Goal: Task Accomplishment & Management: Manage account settings

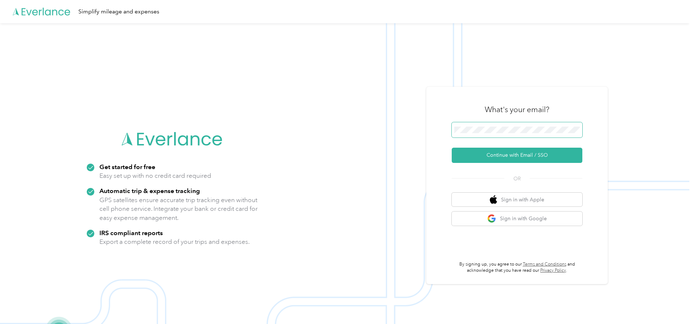
click at [452, 148] on button "Continue with Email / SSO" at bounding box center [517, 155] width 131 height 15
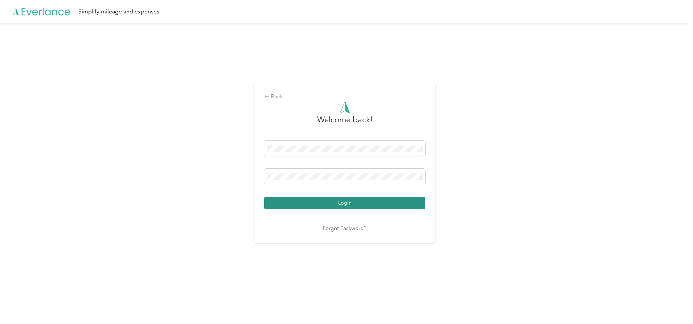
click at [377, 197] on button "Login" at bounding box center [344, 203] width 161 height 13
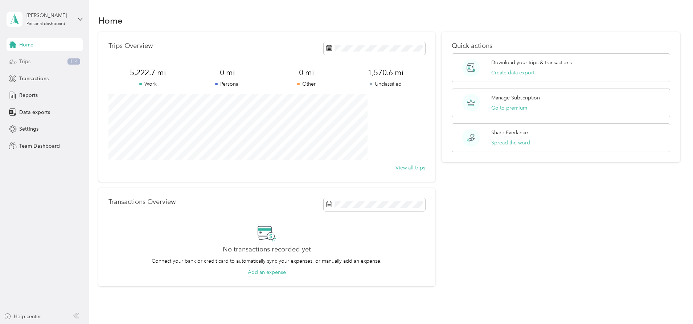
click at [65, 60] on div "Trips 114" at bounding box center [45, 61] width 76 height 13
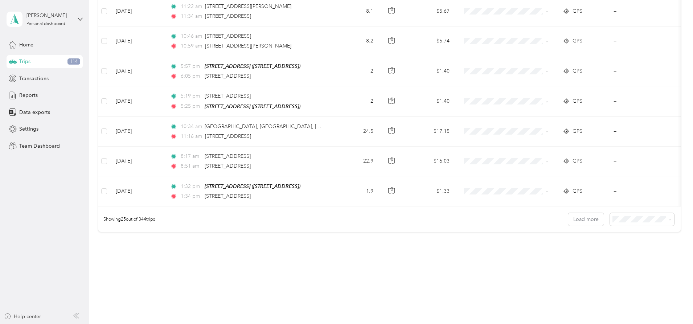
scroll to position [676, 0]
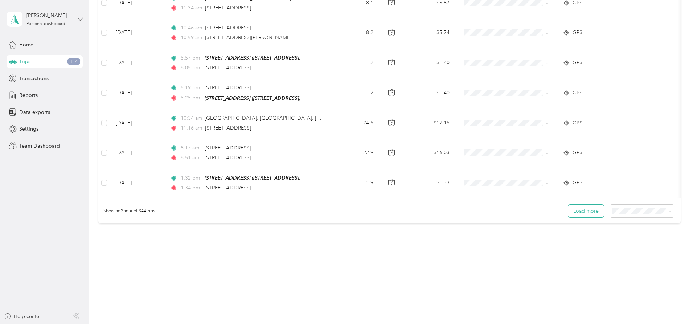
click at [569, 212] on button "Load more" at bounding box center [587, 211] width 36 height 13
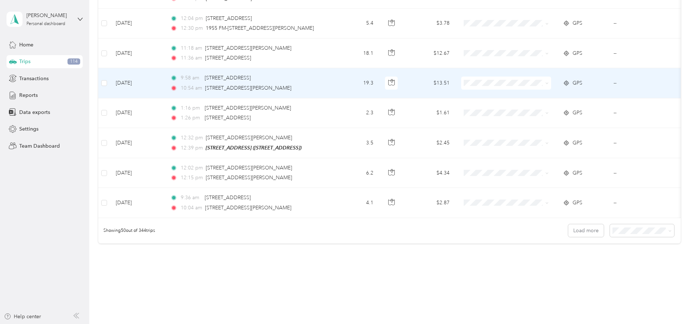
scroll to position [1402, 0]
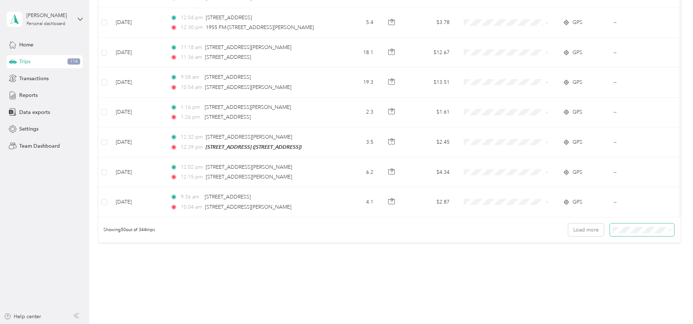
click at [669, 231] on icon at bounding box center [670, 230] width 3 height 3
click at [584, 268] on span "100 per load" at bounding box center [580, 270] width 30 height 6
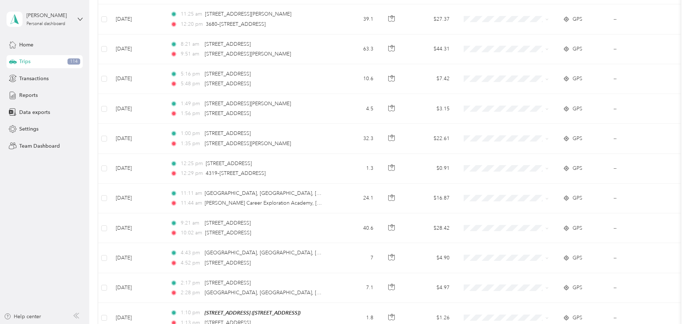
scroll to position [2891, 0]
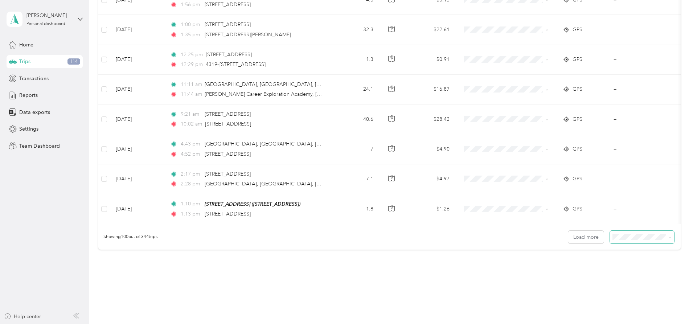
click at [623, 236] on span at bounding box center [642, 237] width 64 height 13
click at [669, 236] on icon at bounding box center [670, 237] width 3 height 3
click at [585, 247] on span "25 per load" at bounding box center [578, 248] width 27 height 6
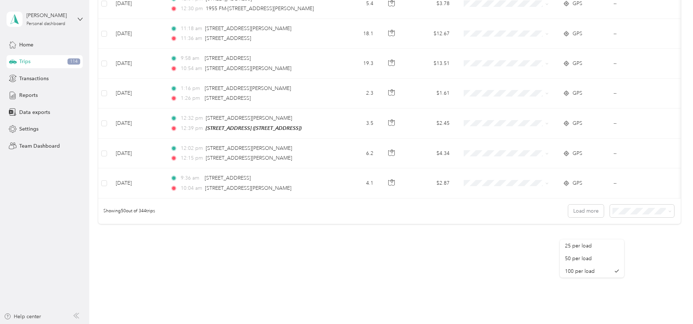
scroll to position [1422, 0]
click at [569, 211] on button "Load more" at bounding box center [587, 211] width 36 height 13
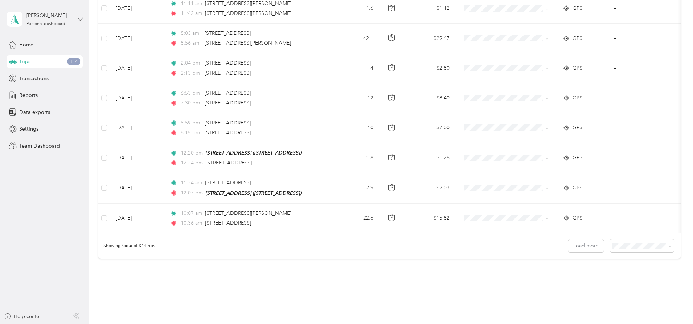
scroll to position [2169, 0]
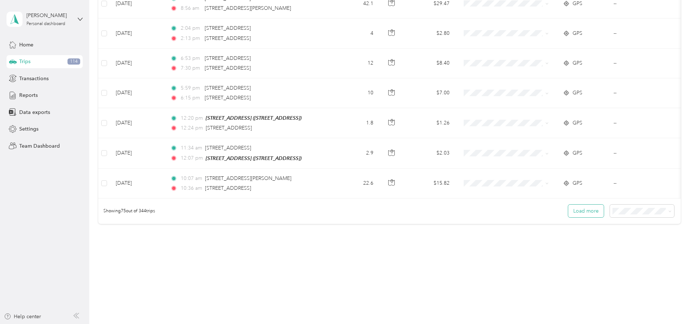
click at [569, 212] on button "Load more" at bounding box center [587, 211] width 36 height 13
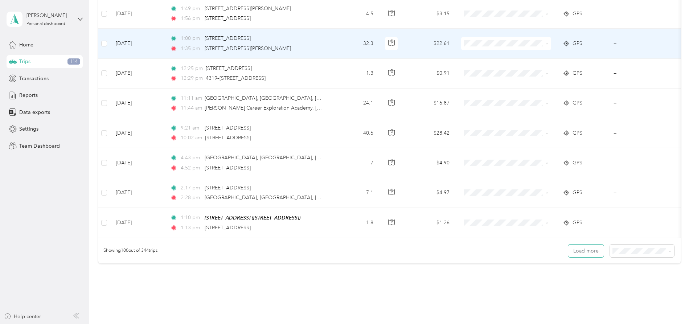
scroll to position [2895, 0]
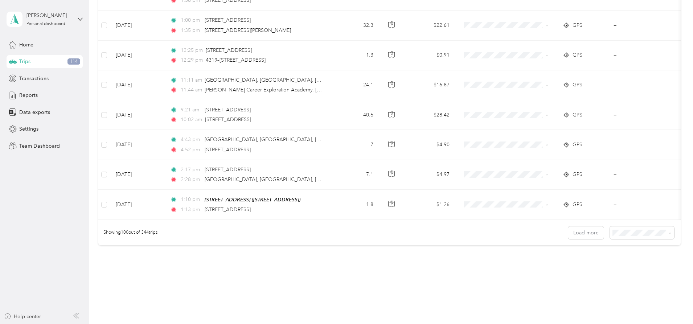
click at [669, 232] on icon at bounding box center [670, 233] width 3 height 3
click at [588, 246] on li "25 per load" at bounding box center [592, 245] width 64 height 13
click at [669, 230] on span at bounding box center [670, 233] width 3 height 6
click at [669, 232] on icon at bounding box center [670, 233] width 3 height 3
click at [586, 255] on span "50 per load" at bounding box center [578, 257] width 27 height 6
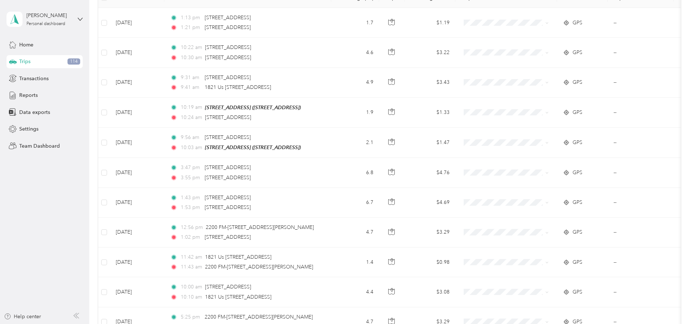
scroll to position [1422, 0]
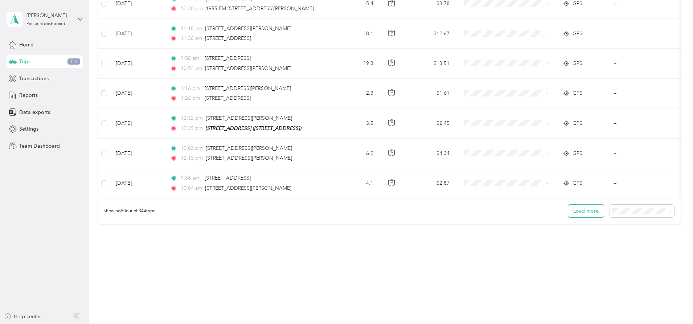
click at [569, 209] on button "Load more" at bounding box center [587, 211] width 36 height 13
click at [569, 207] on button "Load more" at bounding box center [587, 211] width 36 height 13
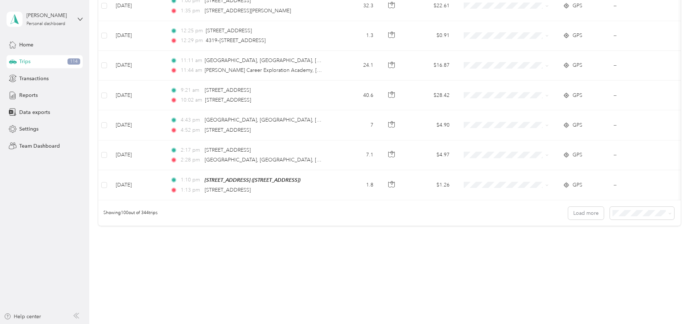
scroll to position [2916, 0]
click at [569, 209] on button "Load more" at bounding box center [587, 212] width 36 height 13
click at [569, 210] on button "Load more" at bounding box center [587, 212] width 36 height 13
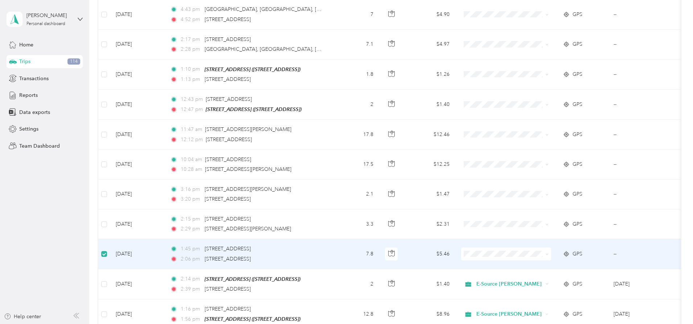
scroll to position [3024, 0]
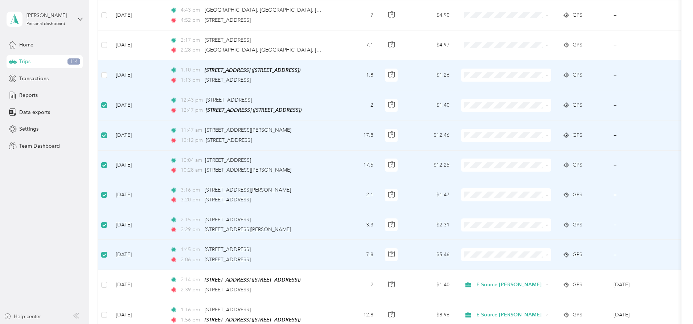
click at [110, 61] on td at bounding box center [104, 75] width 12 height 30
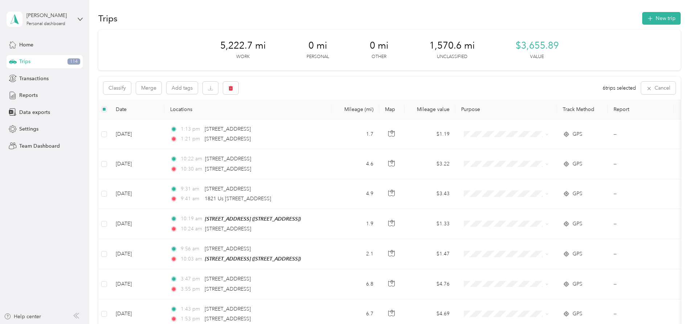
scroll to position [0, 0]
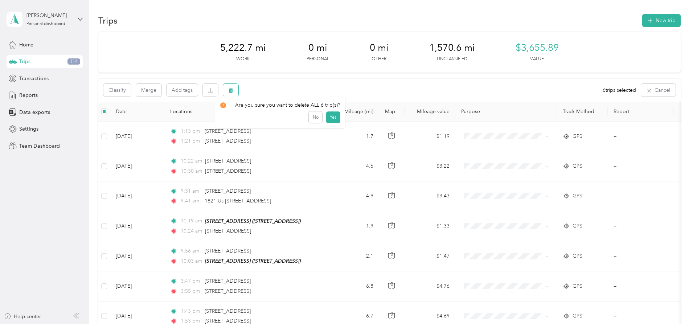
click at [233, 88] on icon "button" at bounding box center [230, 90] width 5 height 5
click at [335, 119] on button "Yes" at bounding box center [333, 121] width 14 height 12
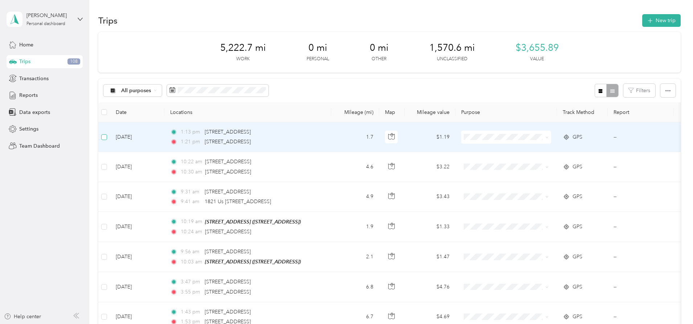
click at [107, 133] on label at bounding box center [104, 137] width 6 height 8
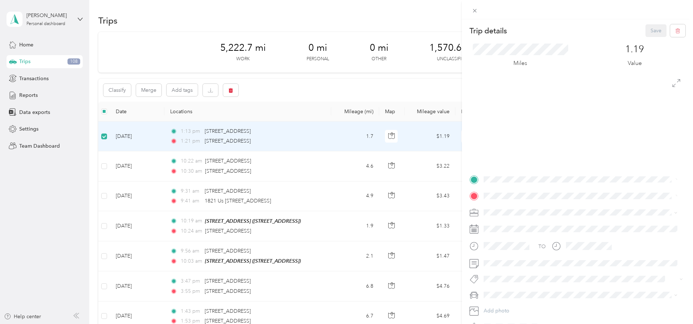
click at [154, 165] on div "Trip details Save This trip cannot be edited because it is either under review,…" at bounding box center [346, 162] width 693 height 324
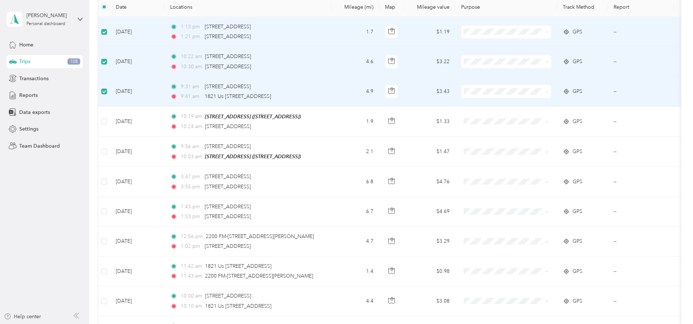
scroll to position [109, 0]
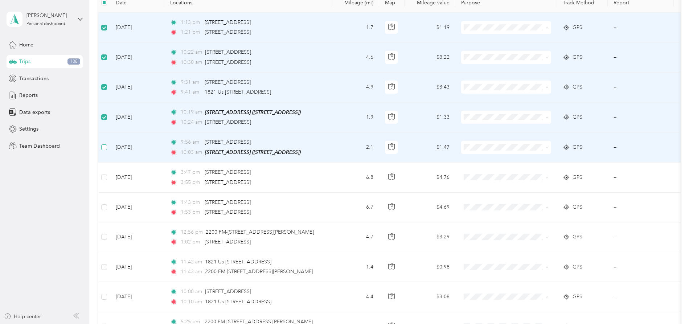
click at [107, 143] on label at bounding box center [104, 147] width 6 height 8
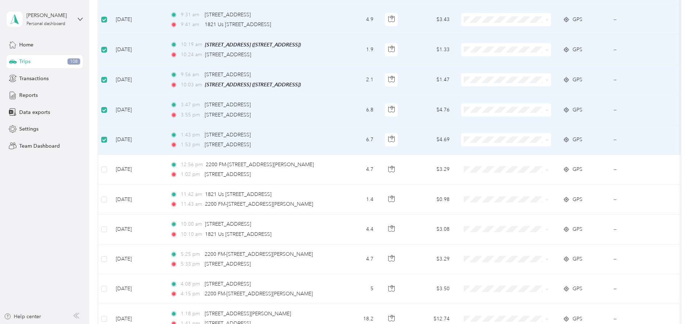
scroll to position [182, 0]
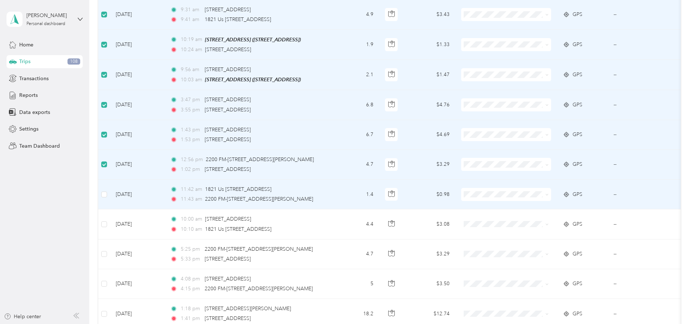
click at [110, 190] on td at bounding box center [104, 195] width 12 height 30
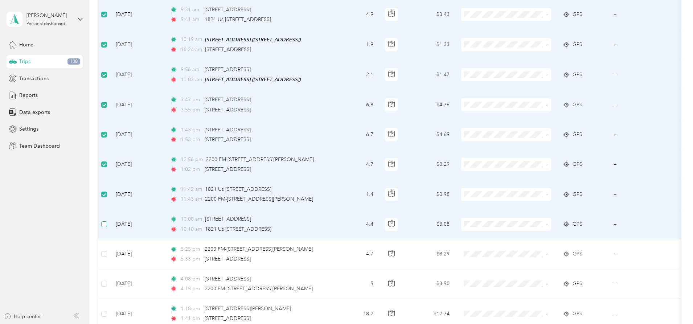
click at [107, 220] on label at bounding box center [104, 224] width 6 height 8
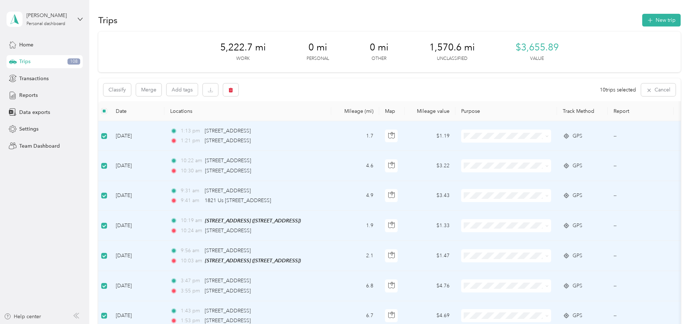
scroll to position [0, 0]
click at [233, 89] on icon "button" at bounding box center [230, 90] width 5 height 5
click at [330, 118] on button "Yes" at bounding box center [335, 121] width 14 height 12
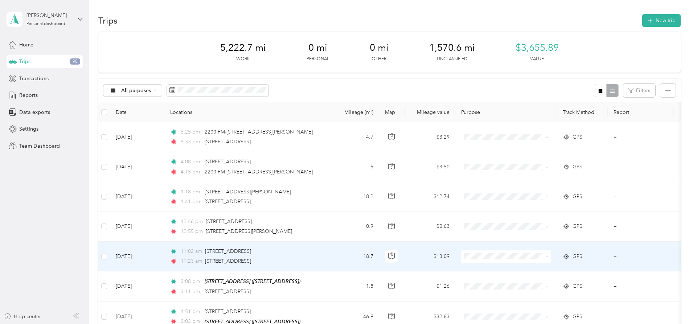
click at [549, 256] on icon at bounding box center [547, 256] width 3 height 3
click at [521, 192] on li "E-Source [PERSON_NAME]" at bounding box center [555, 192] width 90 height 13
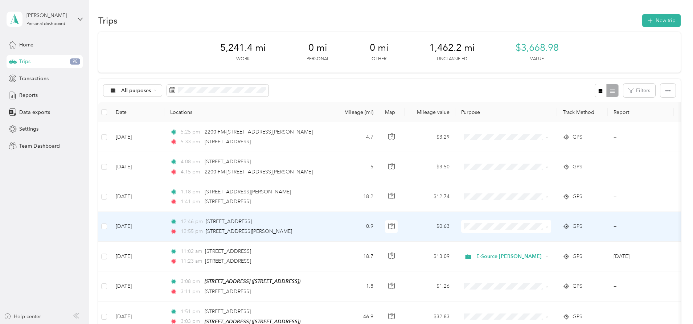
click at [522, 157] on li "E-Source [PERSON_NAME]" at bounding box center [555, 162] width 90 height 13
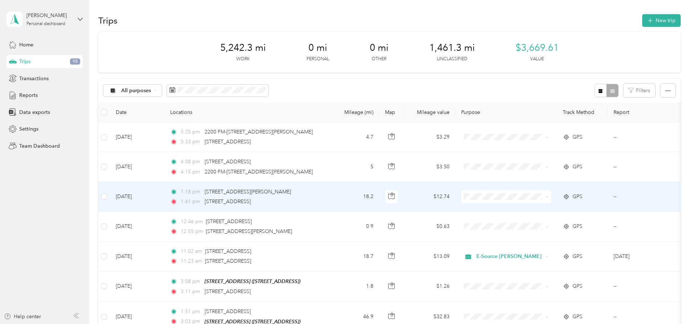
click at [520, 248] on span "E-Source [PERSON_NAME]" at bounding box center [555, 249] width 80 height 8
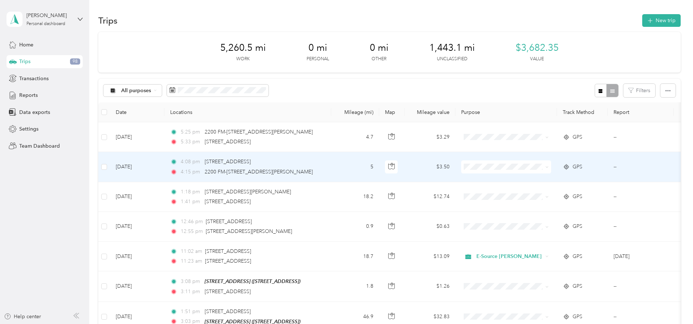
click at [519, 216] on icon at bounding box center [519, 219] width 9 height 6
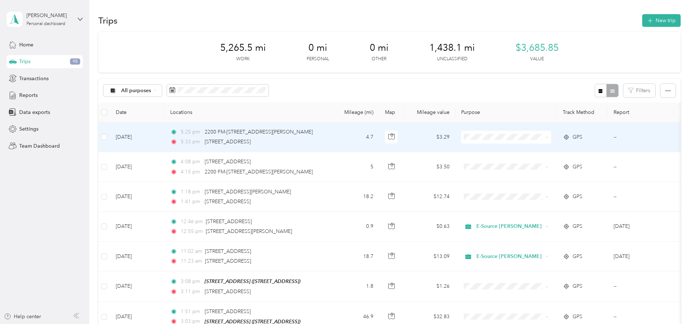
click at [526, 185] on span "E-Source [PERSON_NAME]" at bounding box center [555, 185] width 80 height 8
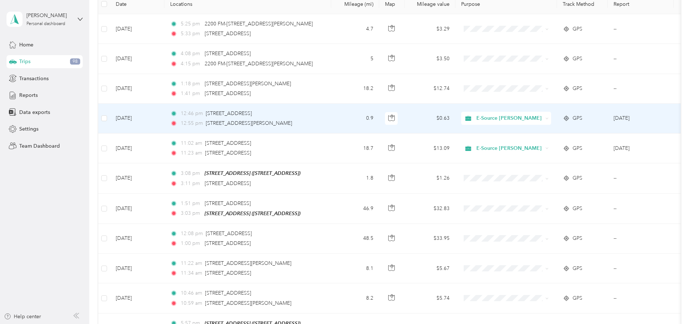
scroll to position [109, 0]
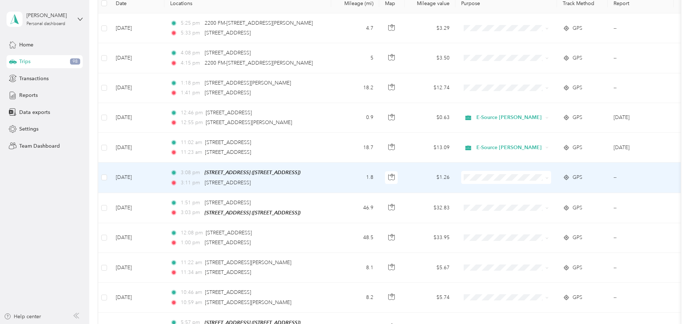
click at [516, 173] on span at bounding box center [506, 177] width 90 height 13
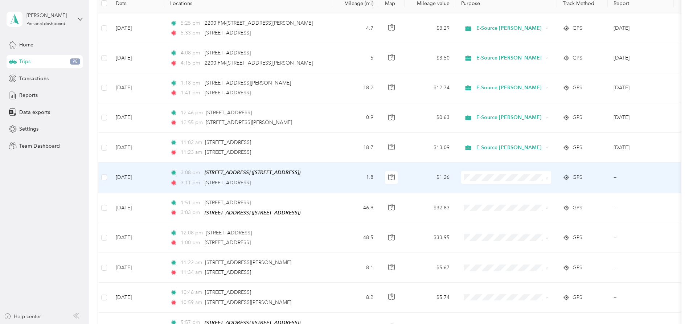
click at [530, 227] on span "E-Source [PERSON_NAME]" at bounding box center [561, 227] width 67 height 8
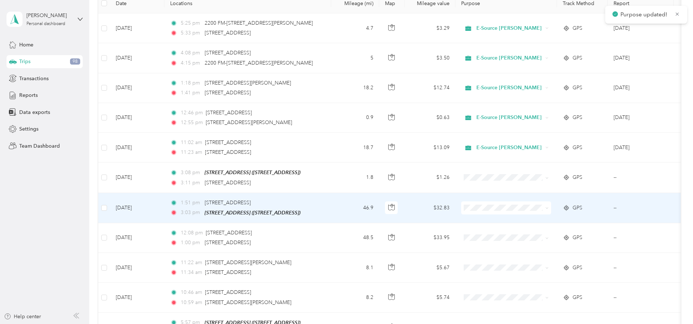
click at [529, 255] on span "E-Source [PERSON_NAME]" at bounding box center [561, 255] width 67 height 8
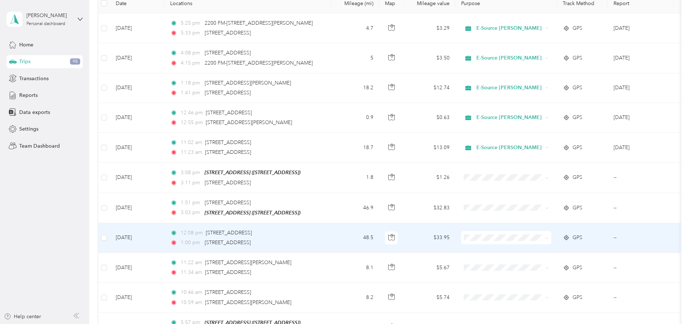
click at [534, 170] on span "E-Source [PERSON_NAME]" at bounding box center [561, 171] width 67 height 8
click at [536, 170] on span "E-Source [PERSON_NAME]" at bounding box center [561, 173] width 67 height 8
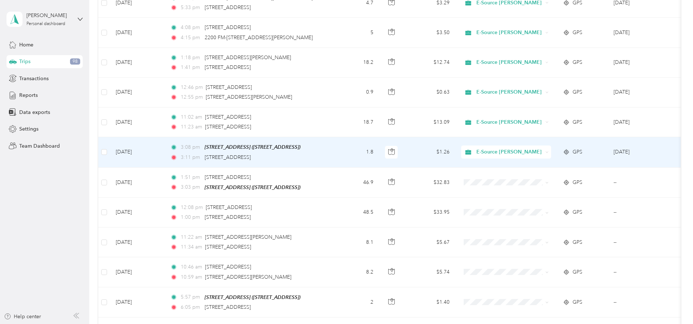
scroll to position [145, 0]
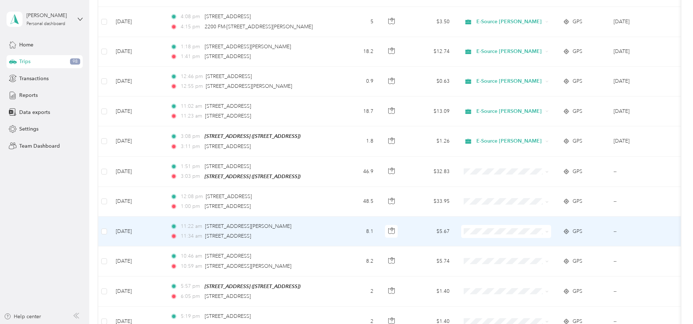
click at [534, 165] on span "E-Source [PERSON_NAME]" at bounding box center [561, 163] width 67 height 8
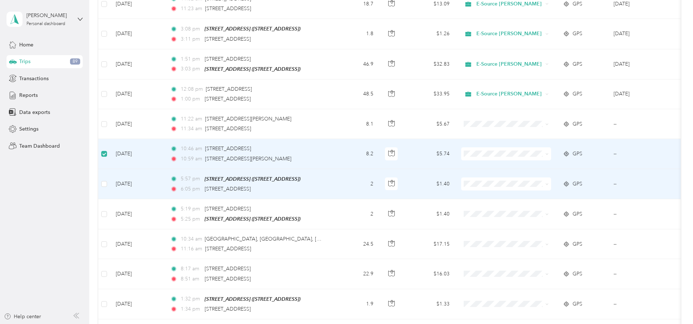
scroll to position [253, 0]
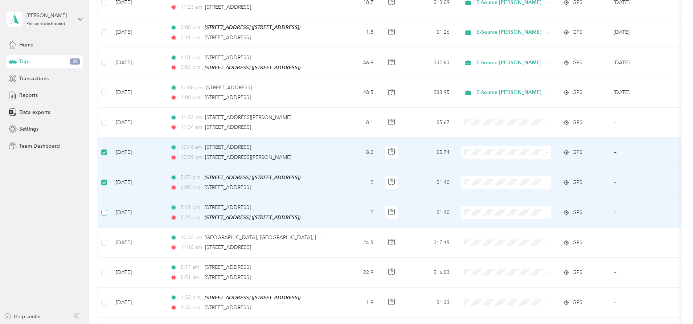
click at [107, 209] on label at bounding box center [104, 213] width 6 height 8
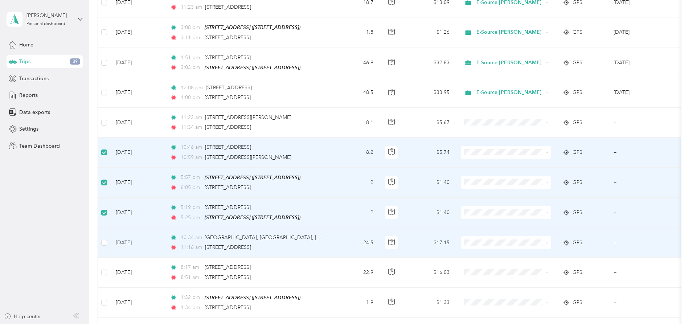
click at [531, 174] on span "E-Source [PERSON_NAME]" at bounding box center [561, 174] width 67 height 8
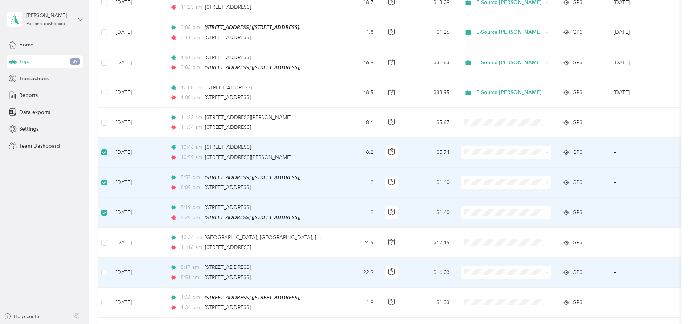
click at [540, 205] on span "E-Source [PERSON_NAME]" at bounding box center [561, 207] width 67 height 8
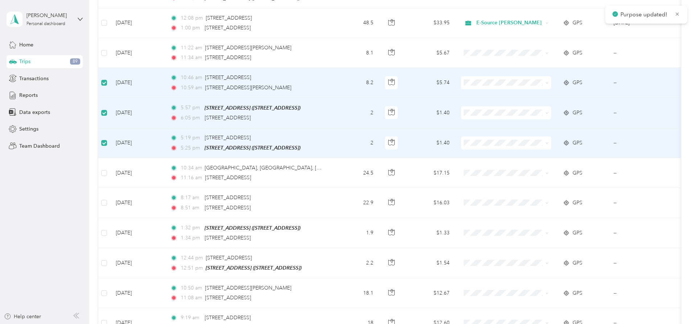
scroll to position [326, 0]
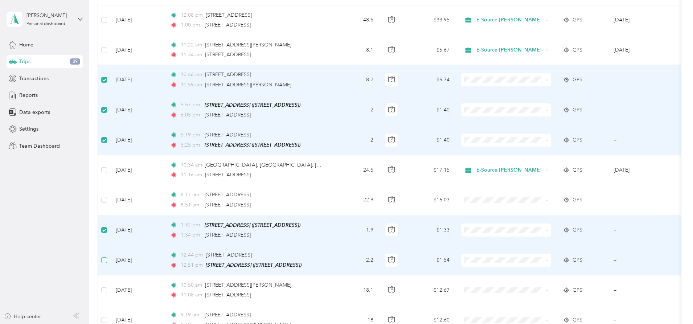
click at [107, 256] on label at bounding box center [104, 260] width 6 height 8
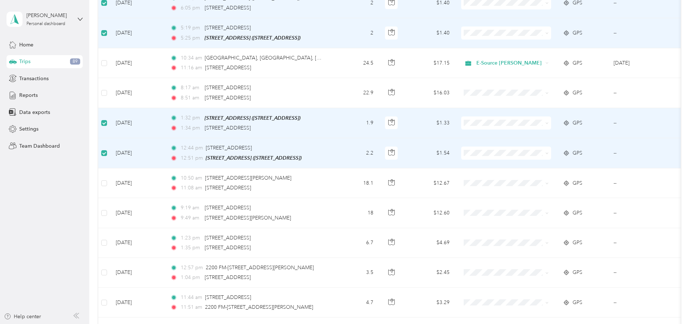
scroll to position [435, 0]
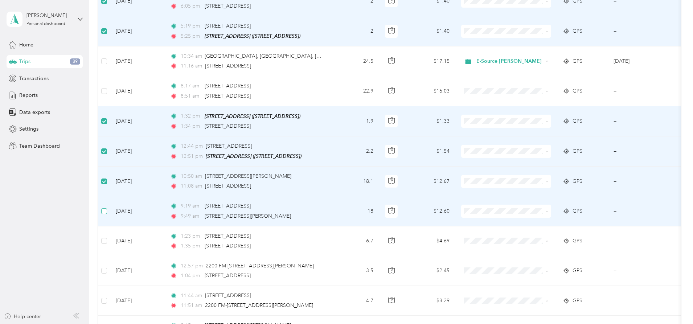
click at [107, 207] on label at bounding box center [104, 211] width 6 height 8
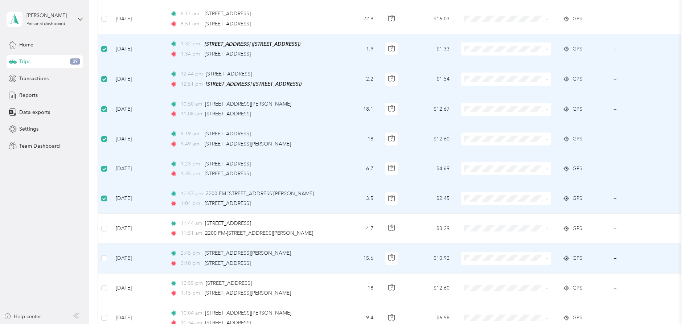
scroll to position [508, 0]
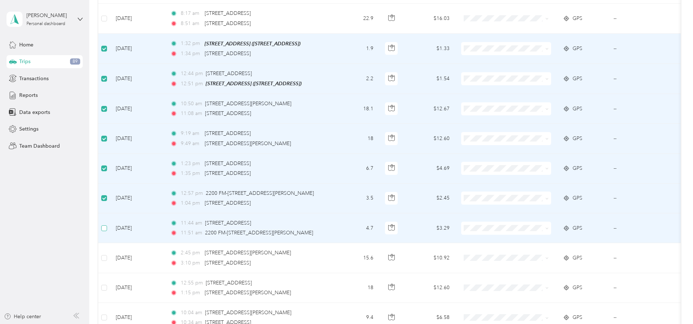
click at [107, 224] on label at bounding box center [104, 228] width 6 height 8
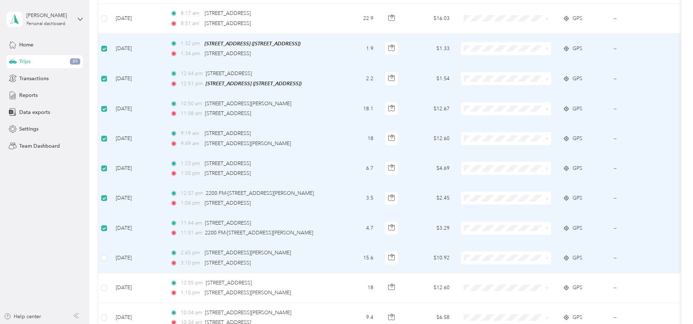
click at [531, 192] on li "E-Source [PERSON_NAME]" at bounding box center [555, 191] width 90 height 13
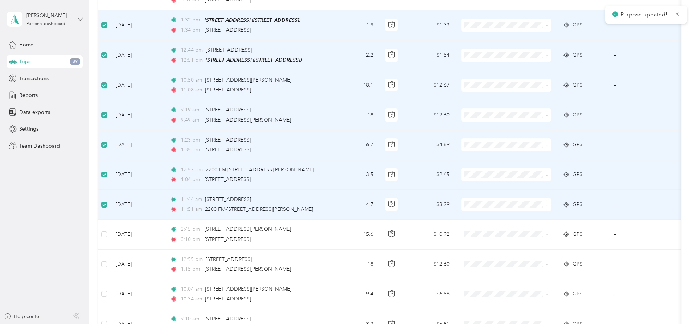
scroll to position [544, 0]
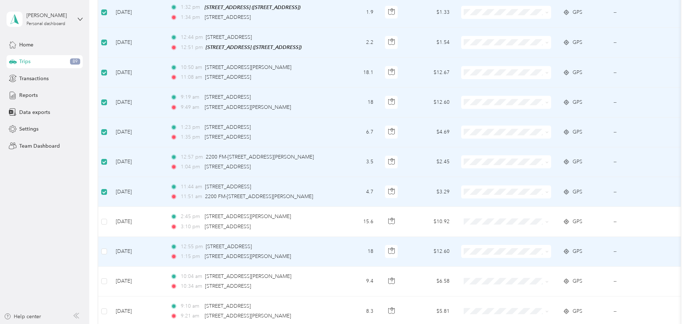
click at [529, 186] on li "E-Source [PERSON_NAME]" at bounding box center [555, 181] width 90 height 13
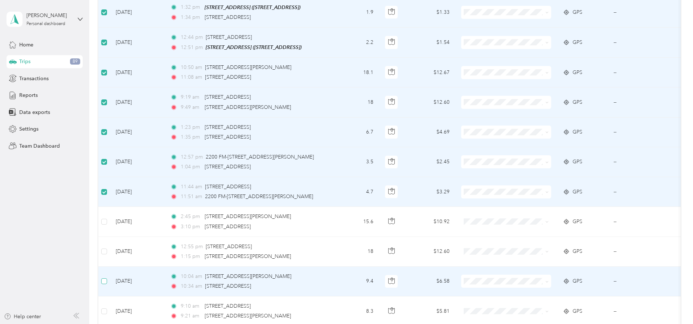
click at [107, 277] on label at bounding box center [104, 281] width 6 height 8
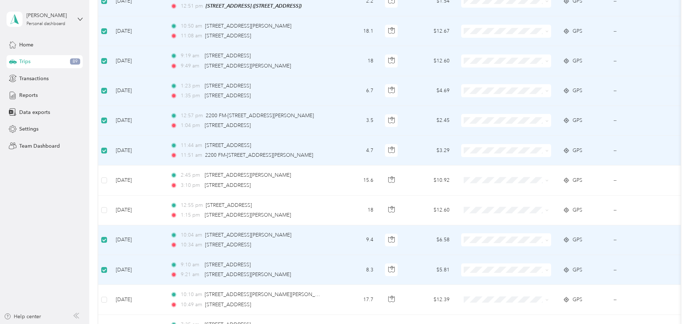
scroll to position [616, 0]
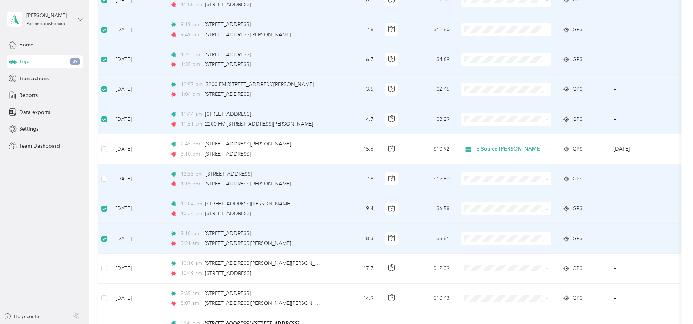
click at [534, 226] on span "E-Source [PERSON_NAME]" at bounding box center [561, 225] width 67 height 8
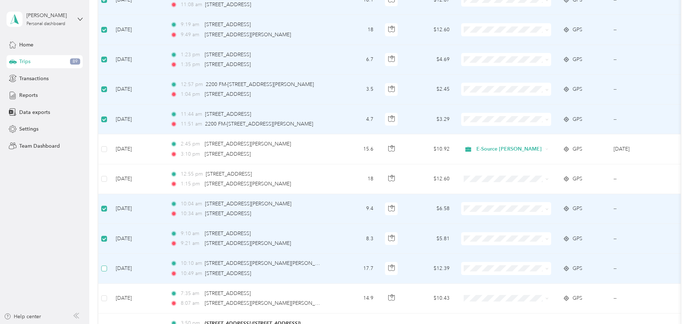
click at [107, 265] on label at bounding box center [104, 269] width 6 height 8
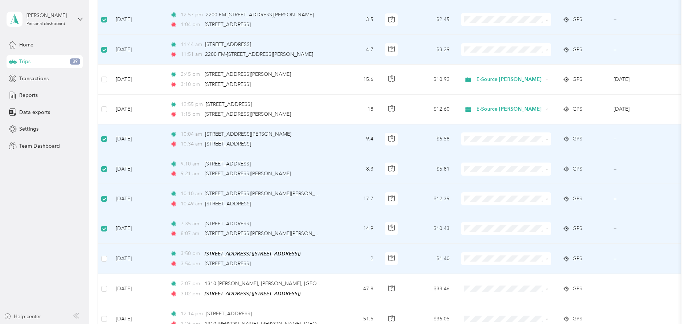
scroll to position [689, 0]
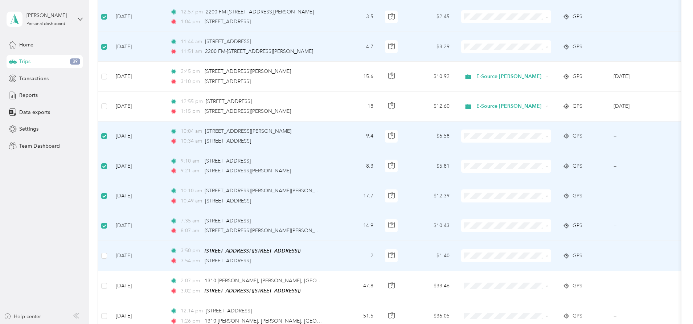
click at [542, 186] on span "E-Source [PERSON_NAME]" at bounding box center [561, 189] width 67 height 8
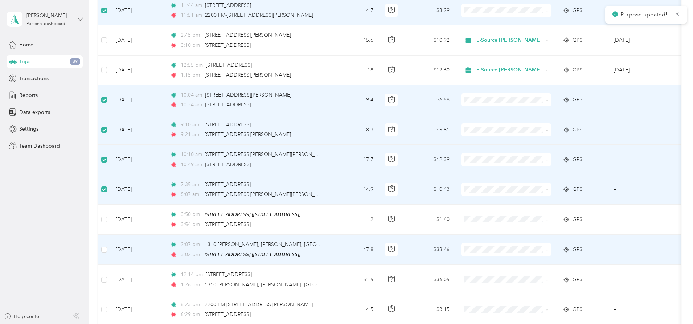
click at [530, 252] on span at bounding box center [506, 249] width 90 height 13
click at [529, 182] on span "E-Source [PERSON_NAME]" at bounding box center [561, 180] width 67 height 8
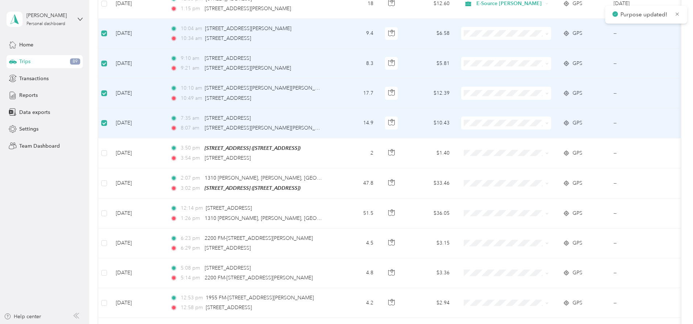
scroll to position [798, 0]
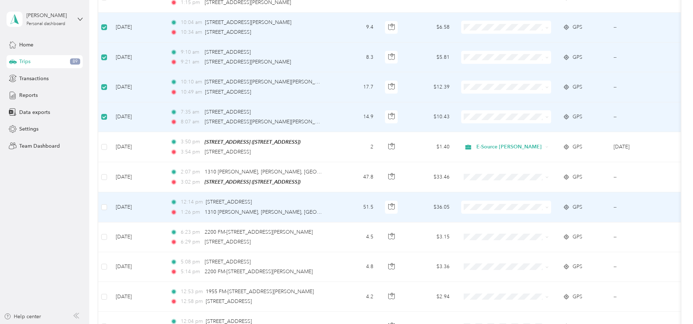
click at [527, 254] on span "E-Source [PERSON_NAME]" at bounding box center [555, 255] width 80 height 8
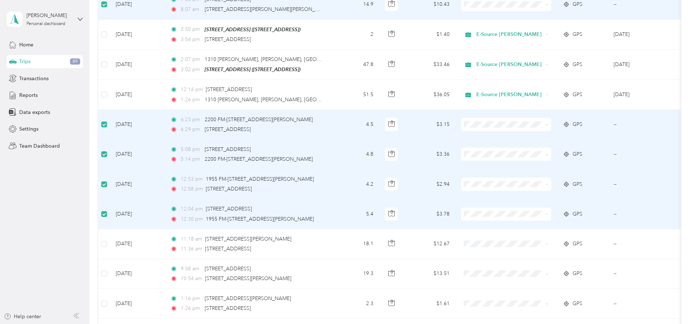
scroll to position [980, 0]
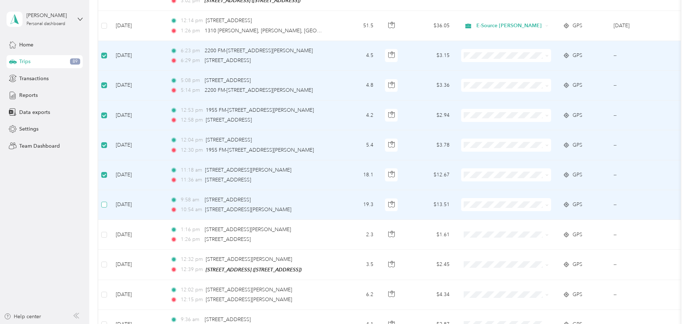
click at [107, 201] on label at bounding box center [104, 205] width 6 height 8
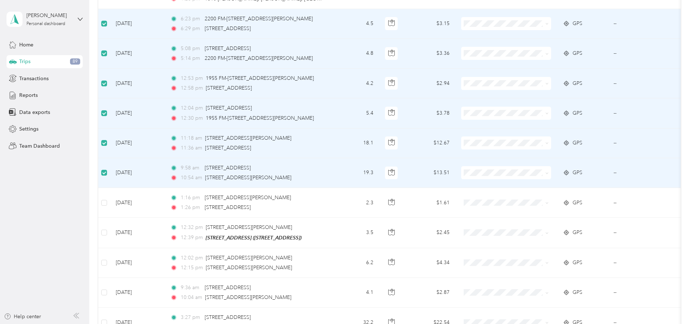
scroll to position [1052, 0]
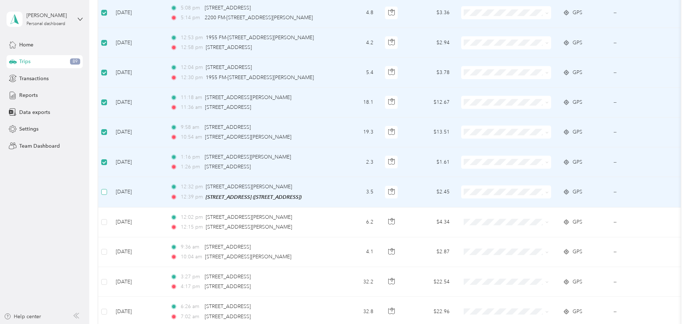
click at [107, 188] on label at bounding box center [104, 192] width 6 height 8
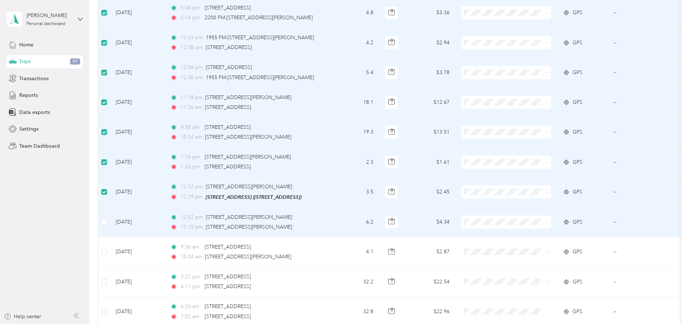
click at [531, 152] on span "E-Source [PERSON_NAME]" at bounding box center [561, 155] width 67 height 8
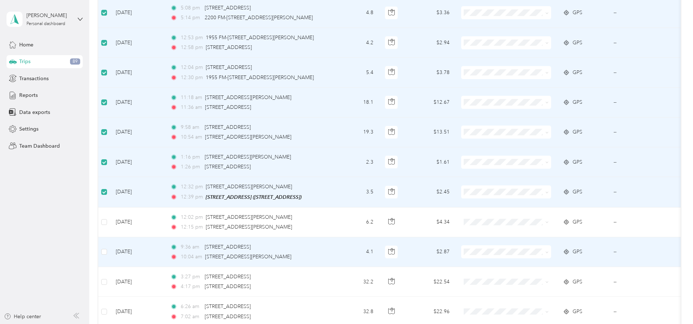
click at [535, 183] on span "E-Source [PERSON_NAME]" at bounding box center [561, 180] width 67 height 8
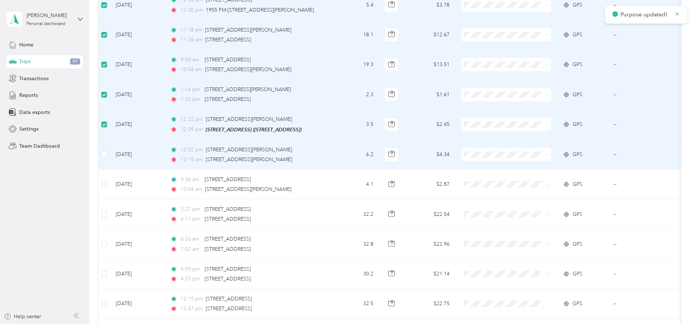
scroll to position [1125, 0]
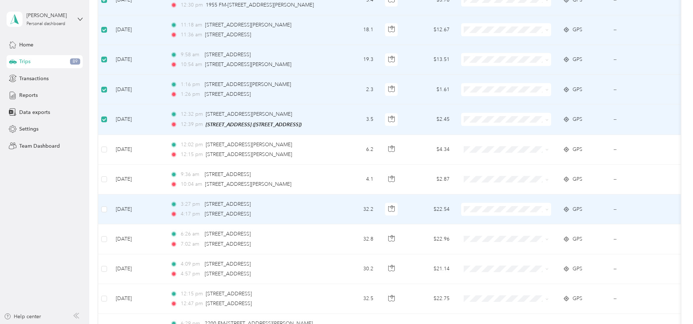
click at [525, 255] on span "E-Source [PERSON_NAME]" at bounding box center [555, 257] width 80 height 8
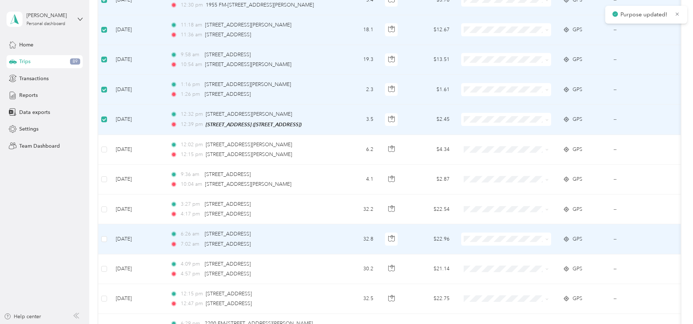
click at [528, 171] on span "E-Source [PERSON_NAME]" at bounding box center [561, 168] width 67 height 8
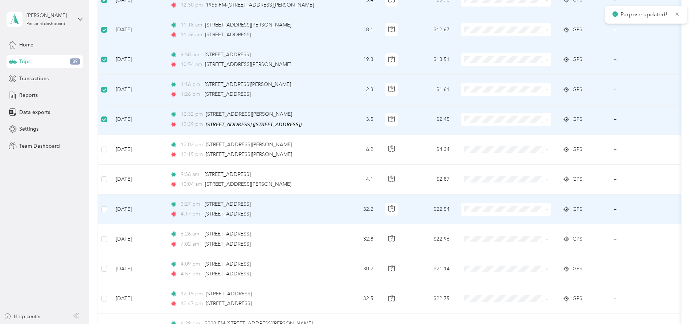
scroll to position [1197, 0]
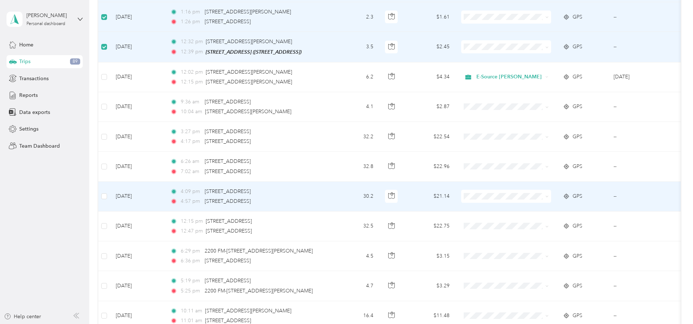
click at [531, 243] on span "E-Source [PERSON_NAME]" at bounding box center [561, 245] width 67 height 8
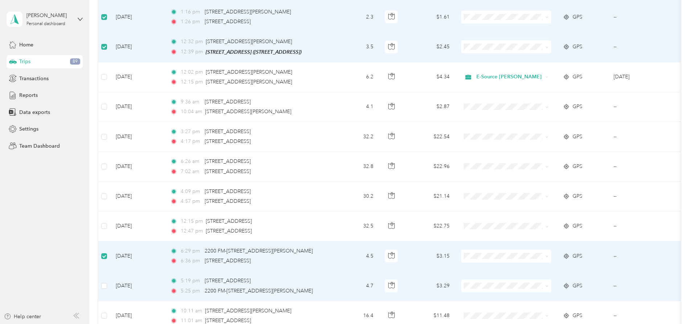
click at [110, 278] on td at bounding box center [104, 286] width 12 height 30
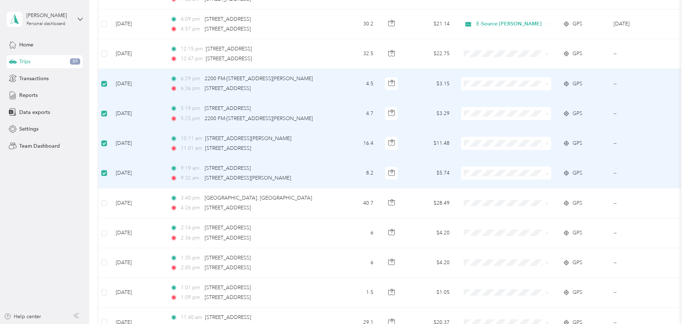
scroll to position [1379, 0]
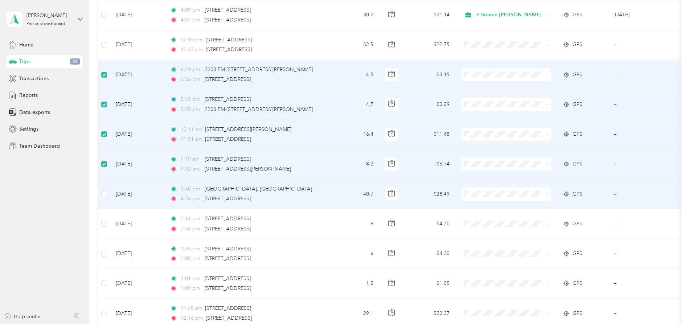
click at [539, 241] on span "E-Source [PERSON_NAME]" at bounding box center [561, 240] width 67 height 8
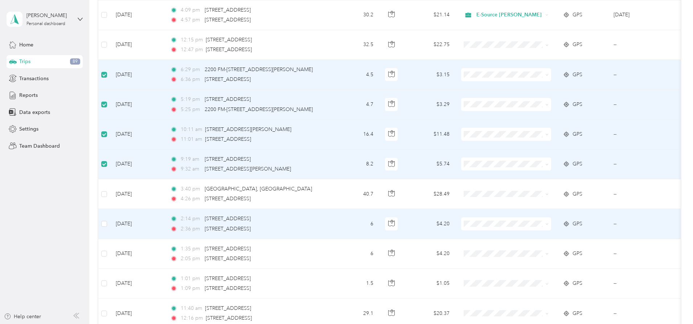
click at [534, 155] on span "E-Source [PERSON_NAME]" at bounding box center [561, 153] width 67 height 8
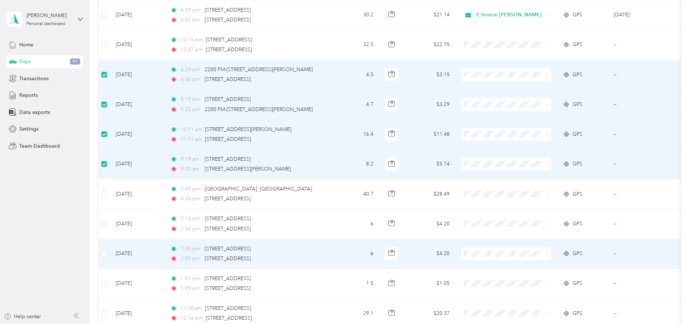
scroll to position [1415, 0]
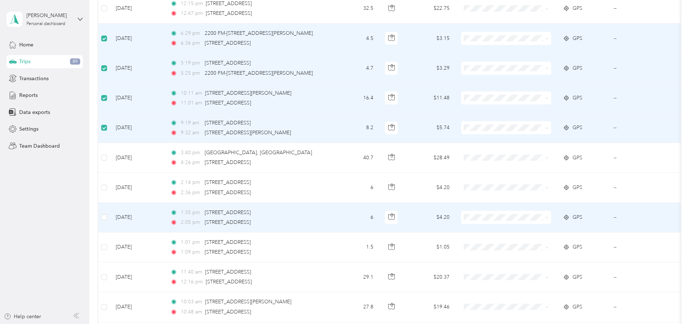
click at [529, 263] on span "E-Source [PERSON_NAME]" at bounding box center [561, 262] width 67 height 8
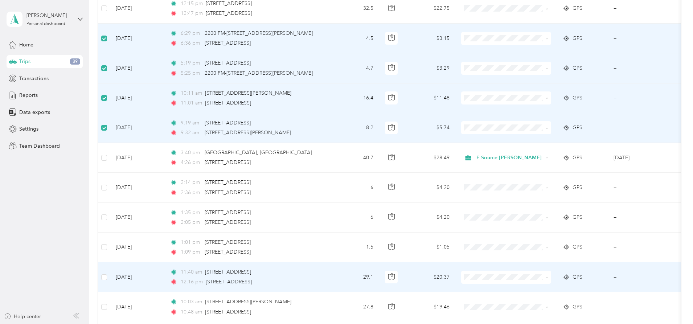
click at [534, 209] on span "E-Source [PERSON_NAME]" at bounding box center [561, 208] width 67 height 8
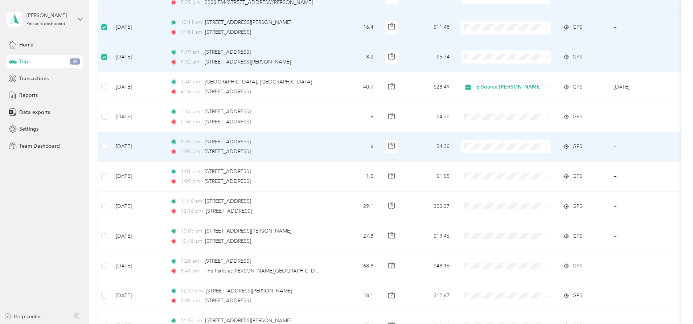
scroll to position [1488, 0]
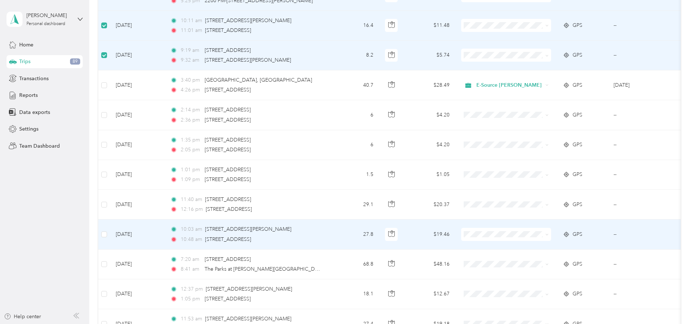
click at [543, 164] on span "E-Source [PERSON_NAME]" at bounding box center [561, 164] width 67 height 8
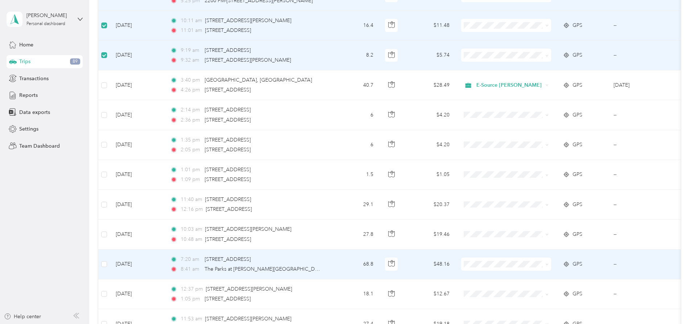
click at [533, 194] on span "E-Source [PERSON_NAME]" at bounding box center [561, 193] width 67 height 8
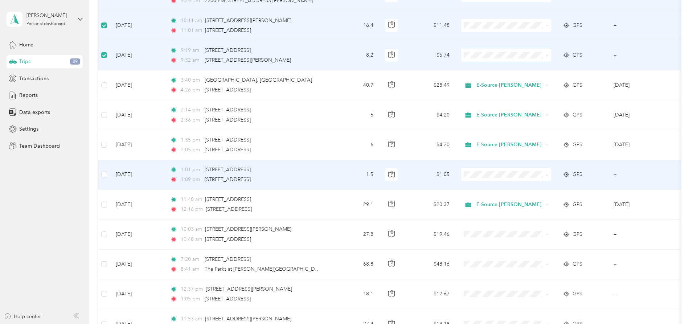
click at [536, 222] on span "E-Source [PERSON_NAME]" at bounding box center [561, 219] width 67 height 8
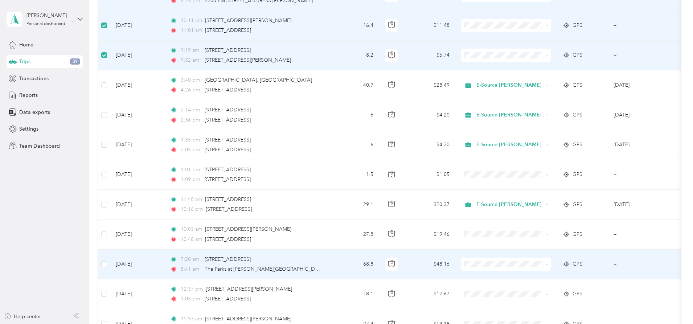
click at [541, 193] on span "E-Source [PERSON_NAME]" at bounding box center [561, 193] width 67 height 8
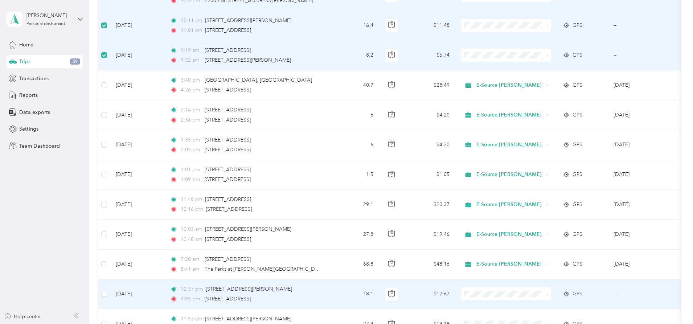
click at [532, 288] on span at bounding box center [506, 294] width 90 height 13
click at [546, 224] on span "E-Source [PERSON_NAME]" at bounding box center [561, 224] width 67 height 8
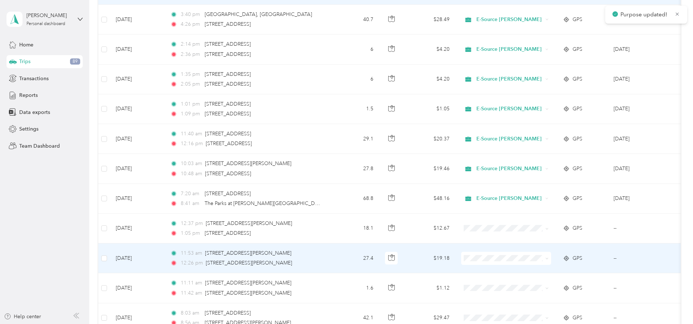
scroll to position [1597, 0]
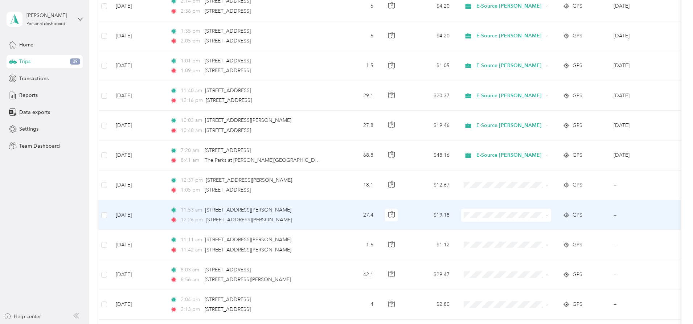
click at [531, 261] on span "E-Source [PERSON_NAME]" at bounding box center [561, 261] width 67 height 8
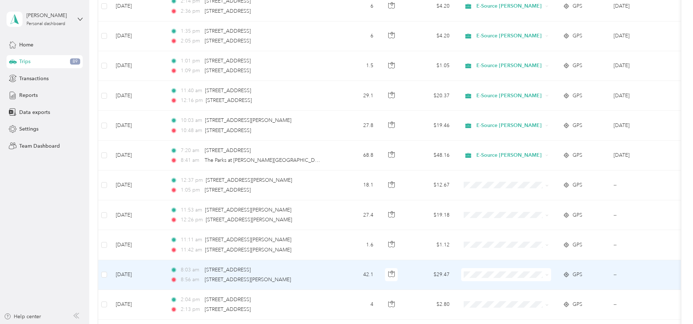
click at [536, 208] on li "E-Source [PERSON_NAME]" at bounding box center [555, 203] width 90 height 13
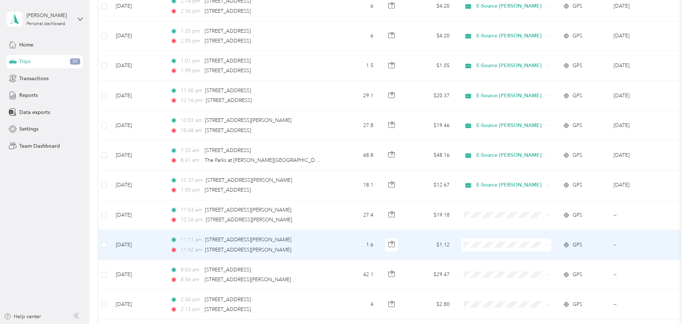
click at [532, 239] on span at bounding box center [506, 245] width 90 height 13
click at [531, 177] on span "E-Source [PERSON_NAME]" at bounding box center [561, 178] width 67 height 8
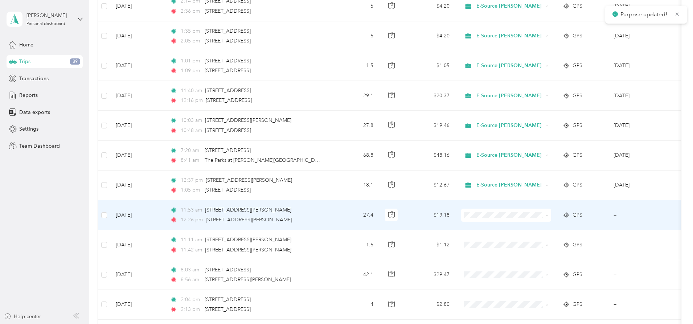
click at [530, 261] on span "E-Source [PERSON_NAME]" at bounding box center [561, 261] width 67 height 8
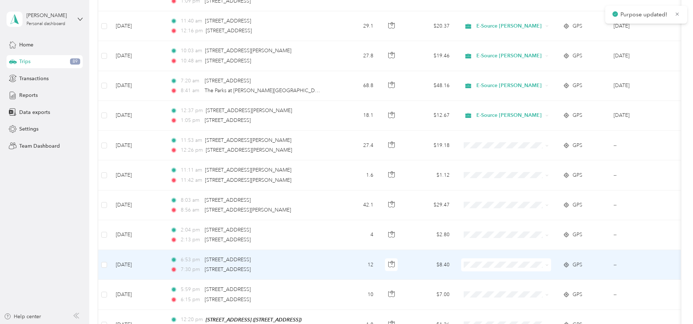
scroll to position [1669, 0]
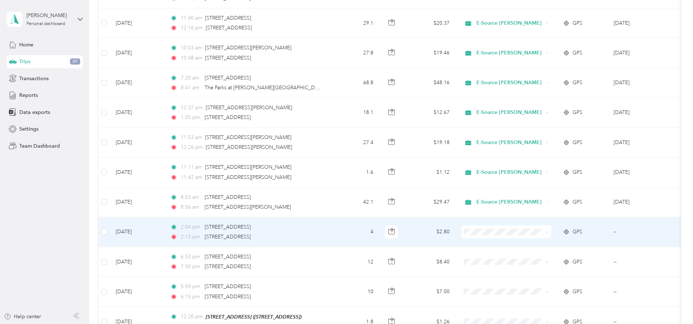
click at [110, 226] on td at bounding box center [104, 232] width 12 height 30
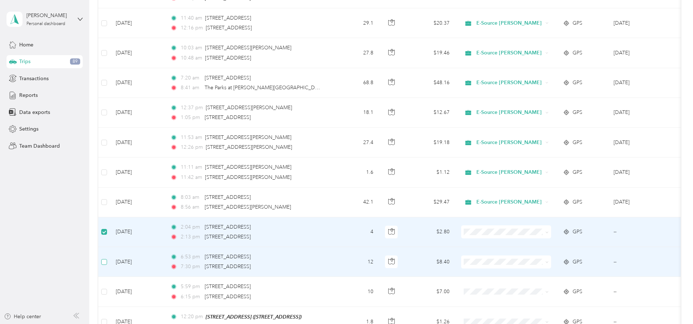
click at [107, 258] on label at bounding box center [104, 262] width 6 height 8
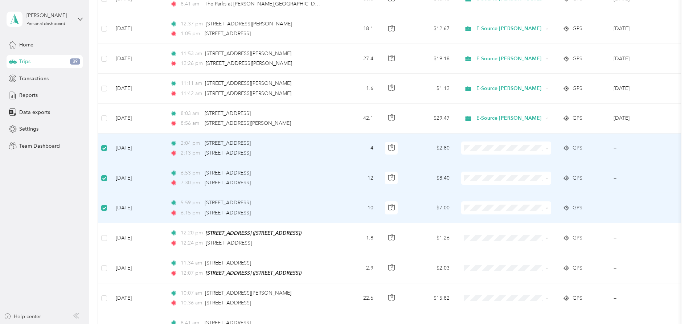
scroll to position [1778, 0]
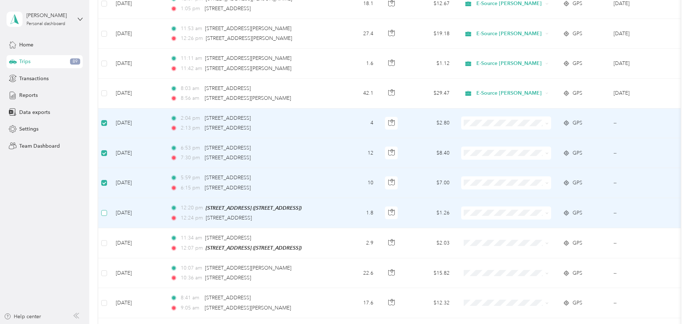
click at [107, 209] on label at bounding box center [104, 213] width 6 height 8
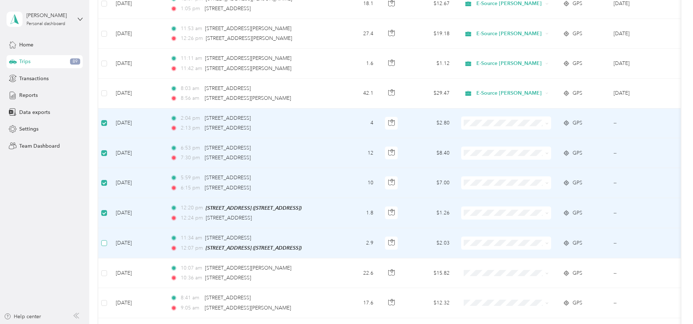
click at [107, 239] on label at bounding box center [104, 243] width 6 height 8
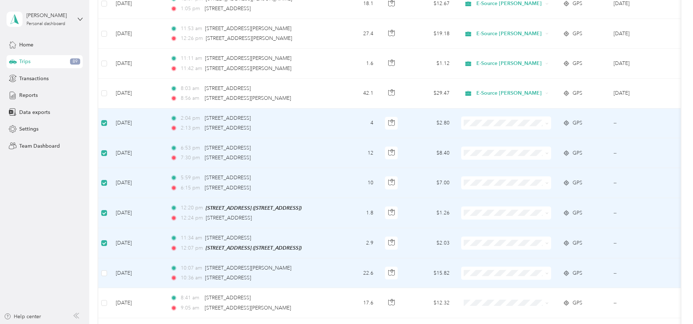
click at [110, 264] on td at bounding box center [104, 273] width 12 height 30
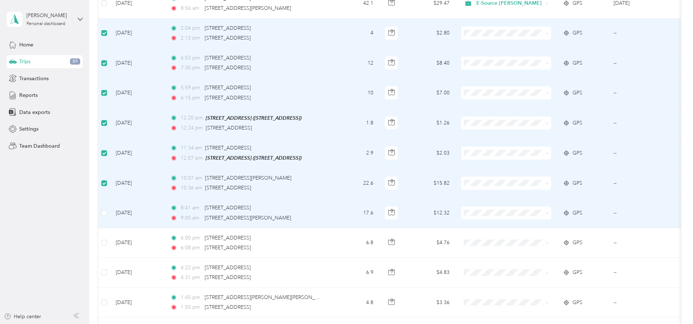
scroll to position [1887, 0]
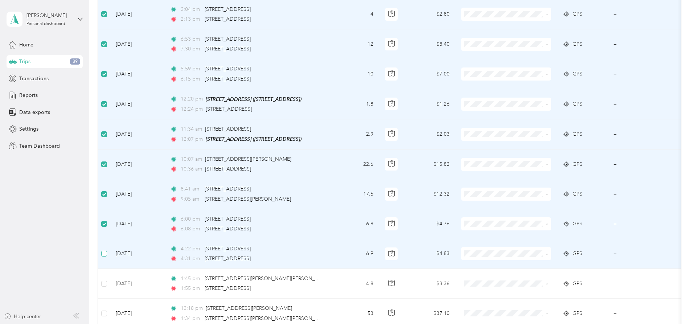
click at [107, 250] on label at bounding box center [104, 254] width 6 height 8
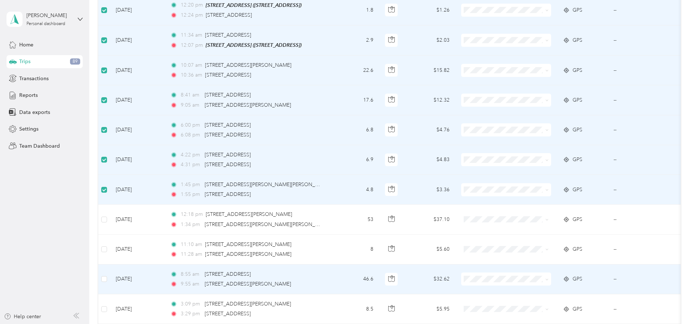
scroll to position [1996, 0]
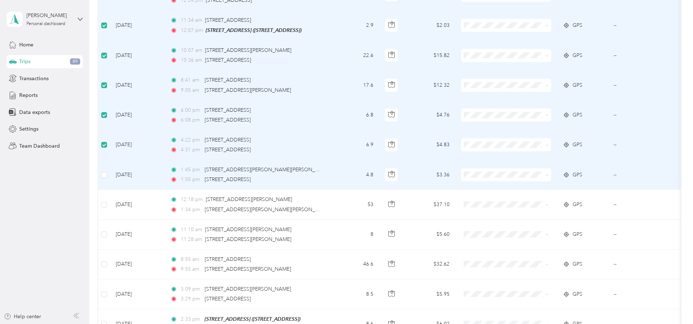
click at [532, 218] on li "E-Source [PERSON_NAME]" at bounding box center [555, 222] width 90 height 13
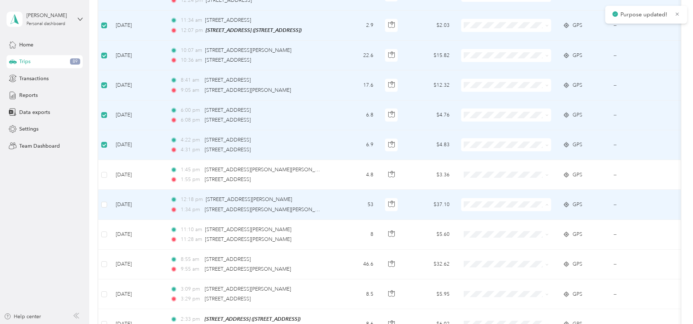
click at [530, 250] on span "E-Source [PERSON_NAME]" at bounding box center [561, 253] width 67 height 8
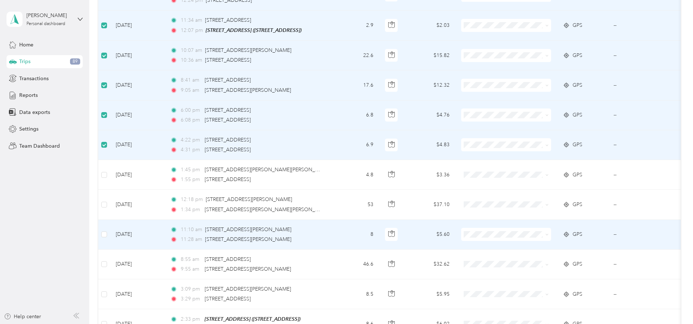
click at [535, 166] on li "E-Source [PERSON_NAME]" at bounding box center [555, 162] width 90 height 13
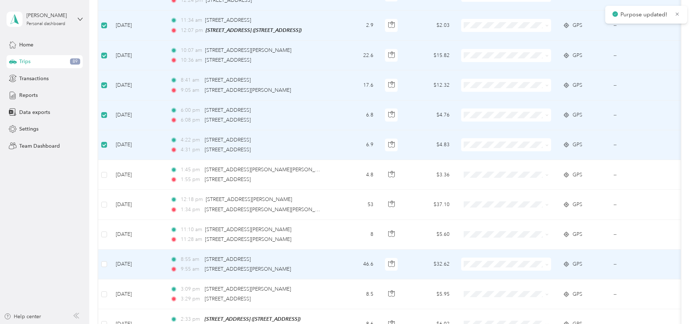
click at [535, 193] on span "E-Source [PERSON_NAME]" at bounding box center [561, 195] width 67 height 8
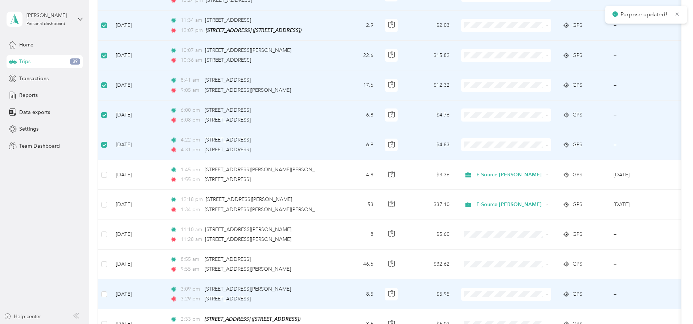
click at [528, 225] on span "E-Source [PERSON_NAME]" at bounding box center [561, 222] width 67 height 8
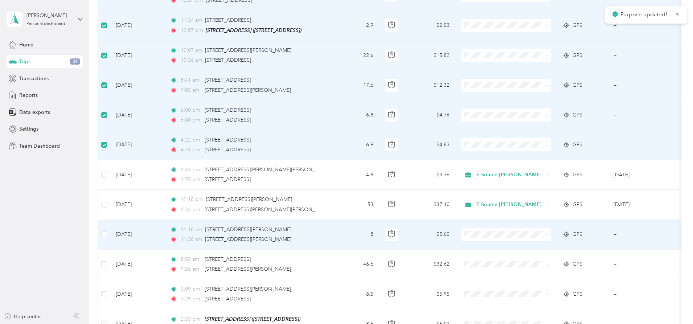
click at [535, 166] on span "E-Source [PERSON_NAME]" at bounding box center [561, 162] width 67 height 8
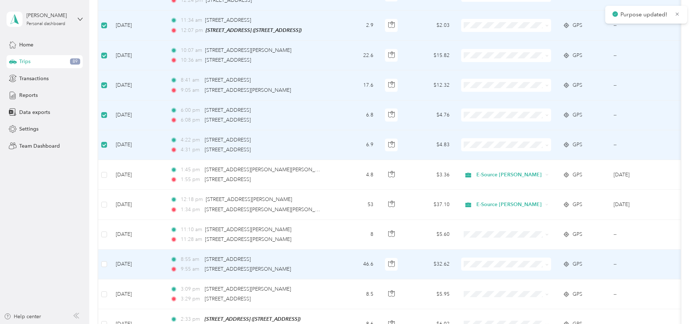
click at [532, 195] on span "E-Source [PERSON_NAME]" at bounding box center [561, 196] width 67 height 8
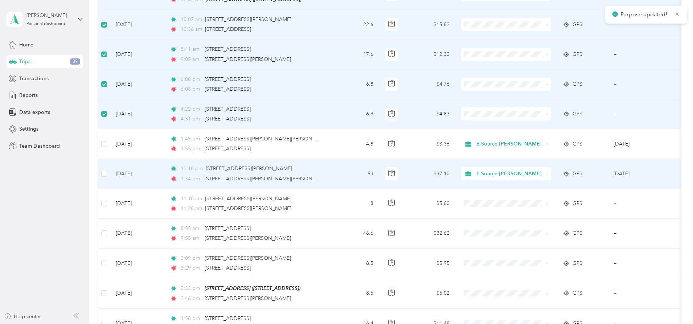
scroll to position [2069, 0]
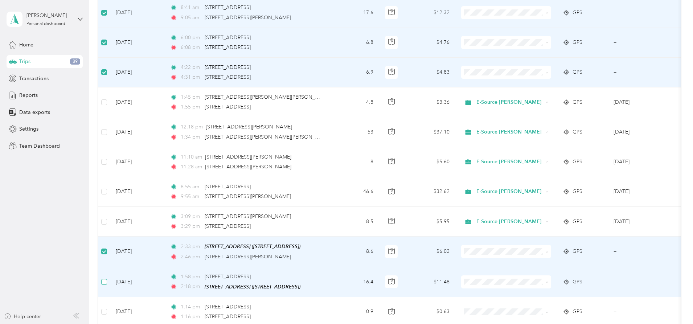
click at [107, 278] on label at bounding box center [104, 282] width 6 height 8
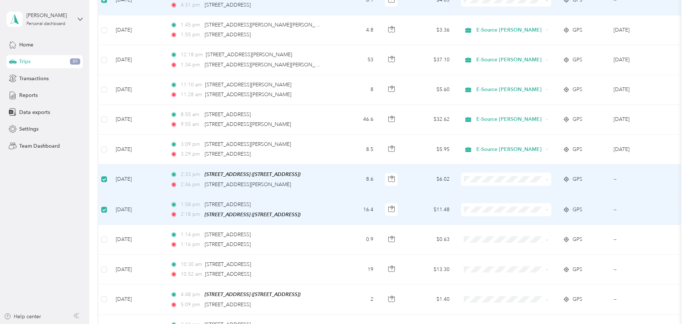
scroll to position [2141, 0]
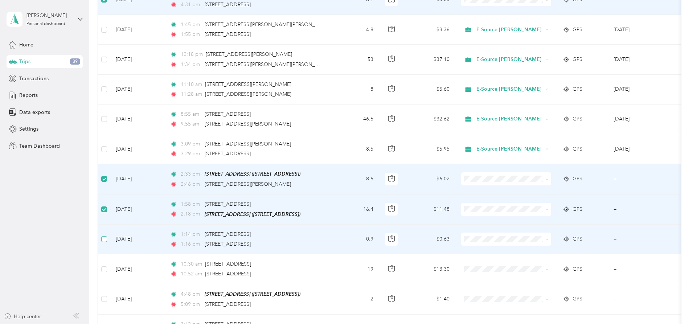
click at [107, 235] on label at bounding box center [104, 239] width 6 height 8
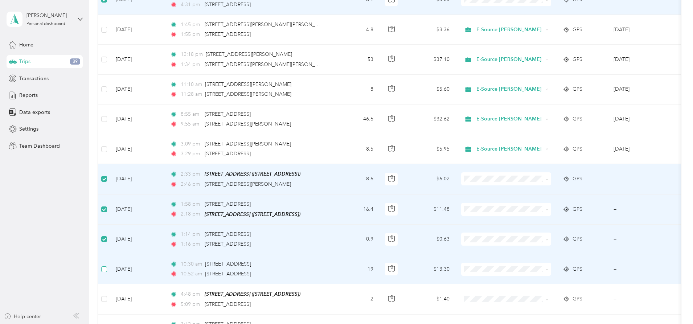
click at [107, 265] on label at bounding box center [104, 269] width 6 height 8
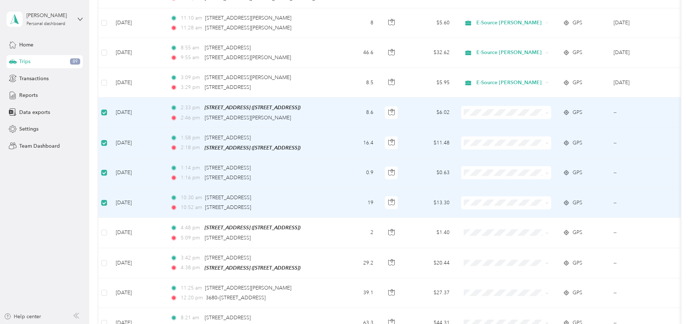
scroll to position [2214, 0]
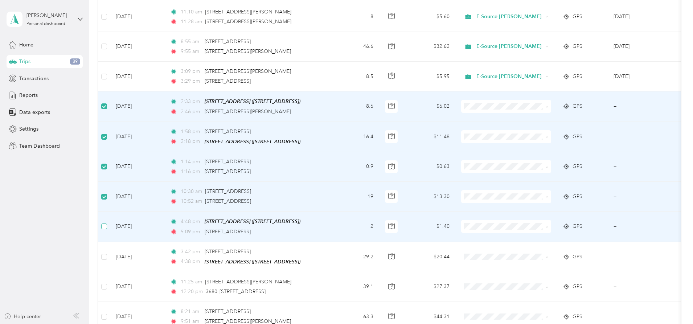
click at [107, 223] on label at bounding box center [104, 227] width 6 height 8
click at [540, 157] on span "E-Source [PERSON_NAME]" at bounding box center [561, 158] width 67 height 8
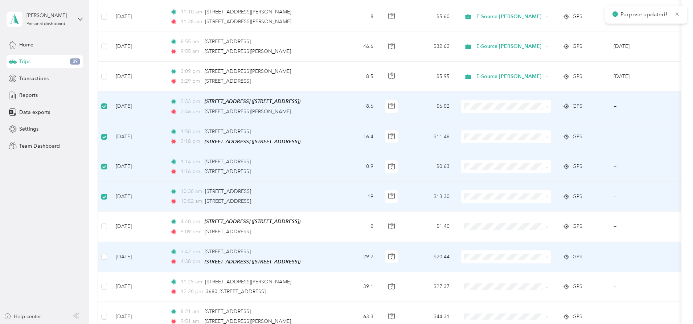
click at [547, 185] on span "E-Source [PERSON_NAME]" at bounding box center [561, 183] width 67 height 8
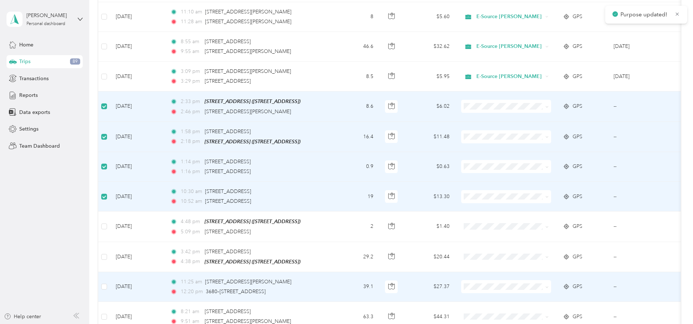
click at [533, 213] on span "E-Source [PERSON_NAME]" at bounding box center [561, 215] width 67 height 8
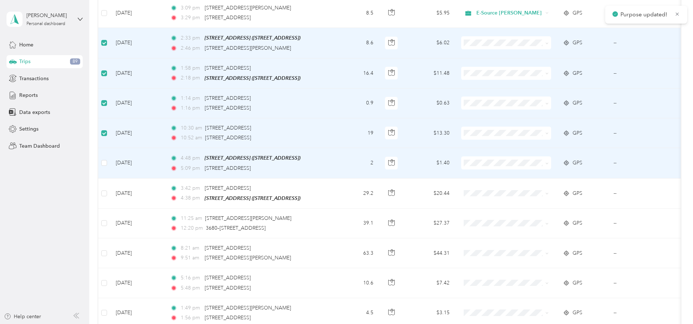
scroll to position [2287, 0]
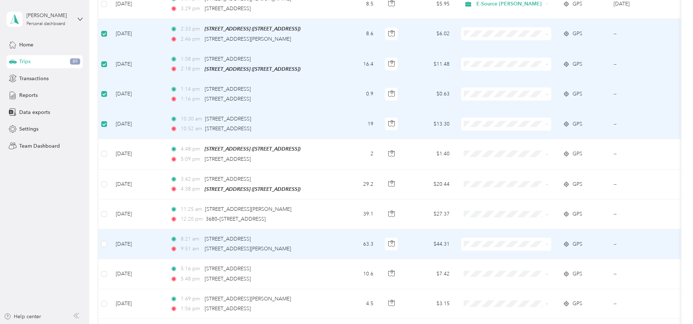
click at [534, 175] on li "E-Source [PERSON_NAME]" at bounding box center [555, 172] width 90 height 13
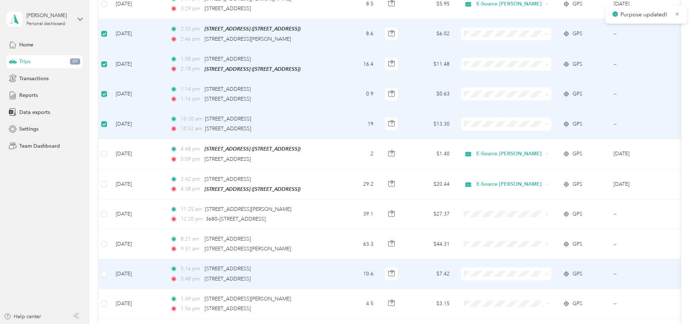
click at [536, 202] on span "E-Source [PERSON_NAME]" at bounding box center [561, 204] width 67 height 8
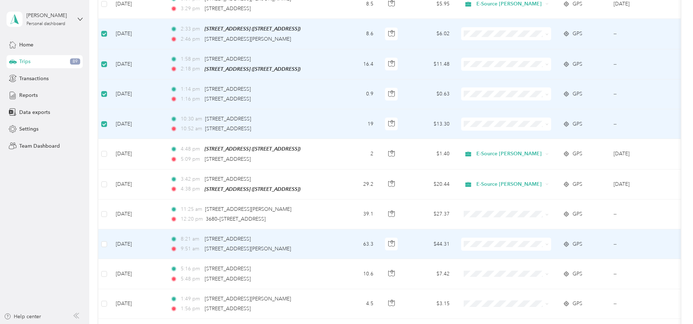
click at [544, 176] on li "E-Source [PERSON_NAME]" at bounding box center [555, 174] width 90 height 13
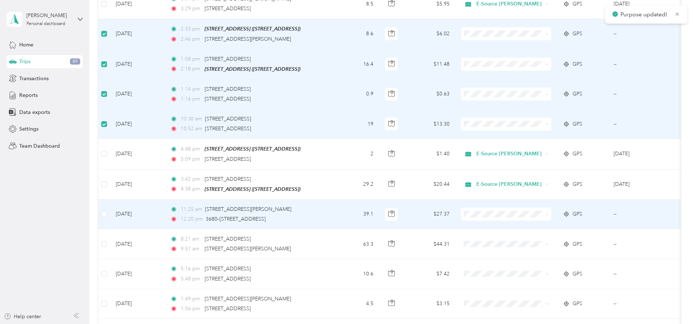
click at [548, 259] on span "E-Source [PERSON_NAME]" at bounding box center [561, 261] width 67 height 8
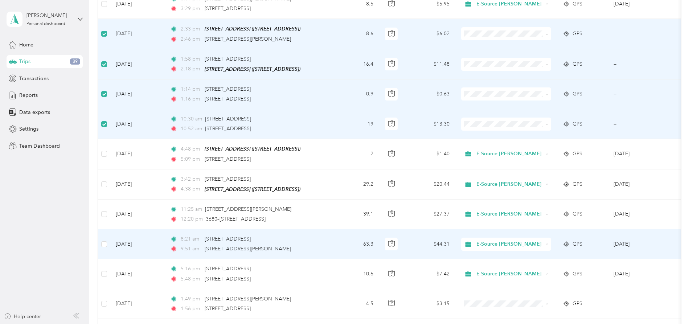
click at [545, 175] on li "E-Source [PERSON_NAME]" at bounding box center [558, 170] width 97 height 13
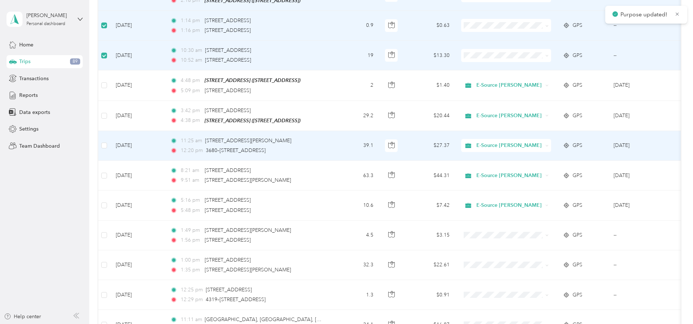
scroll to position [2359, 0]
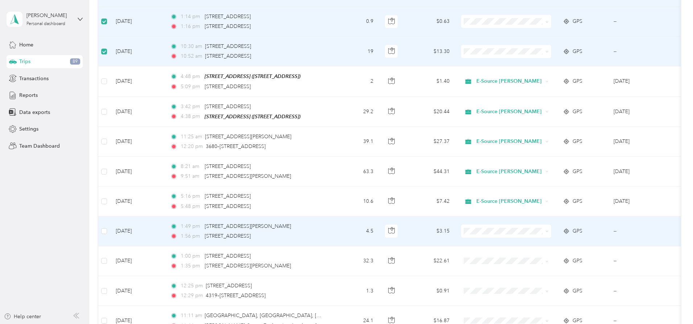
click at [546, 159] on span "E-Source [PERSON_NAME]" at bounding box center [561, 160] width 67 height 8
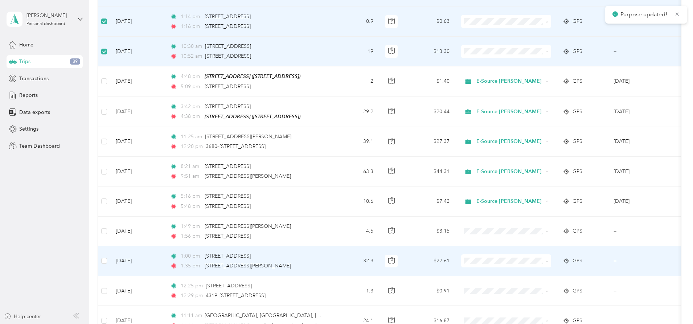
click at [540, 189] on span "E-Source [PERSON_NAME]" at bounding box center [561, 188] width 67 height 8
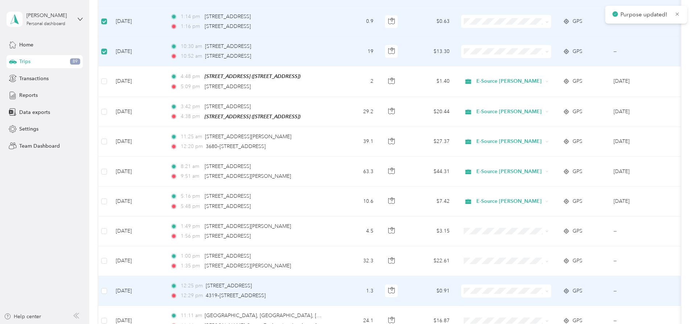
click at [542, 218] on span "E-Source [PERSON_NAME]" at bounding box center [561, 218] width 67 height 8
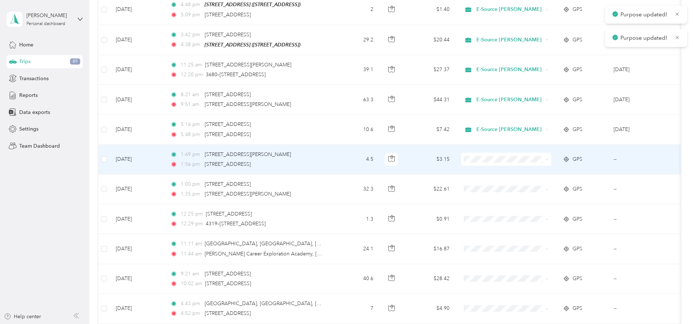
scroll to position [2432, 0]
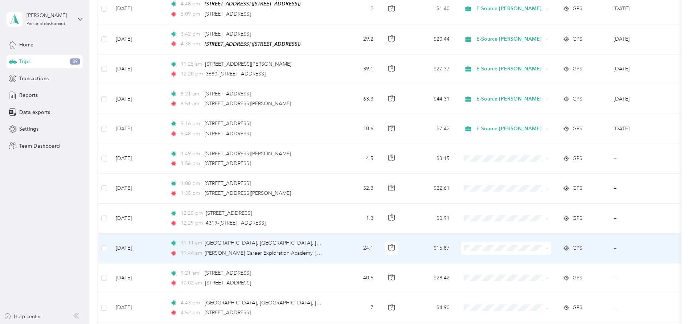
click at [542, 175] on span "E-Source [PERSON_NAME]" at bounding box center [561, 179] width 67 height 8
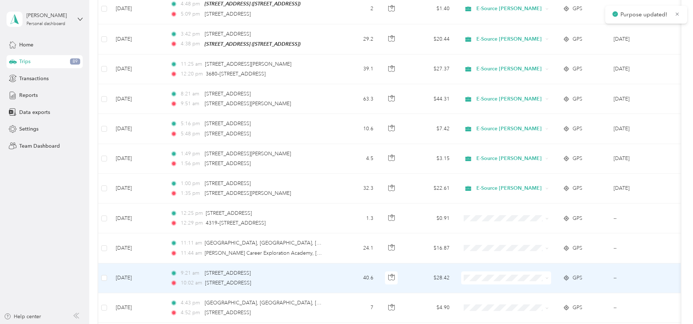
click at [544, 204] on li "E-Source [PERSON_NAME]" at bounding box center [555, 204] width 90 height 13
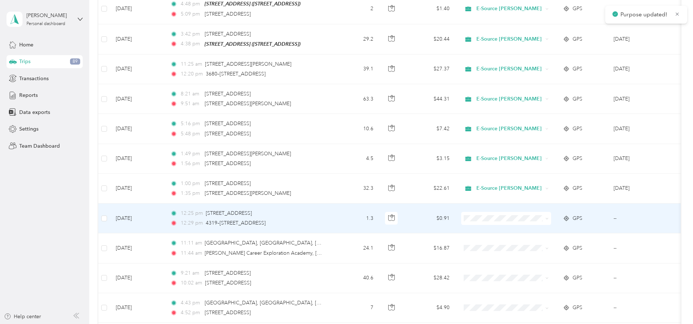
click at [532, 262] on span "E-Source [PERSON_NAME]" at bounding box center [561, 261] width 67 height 8
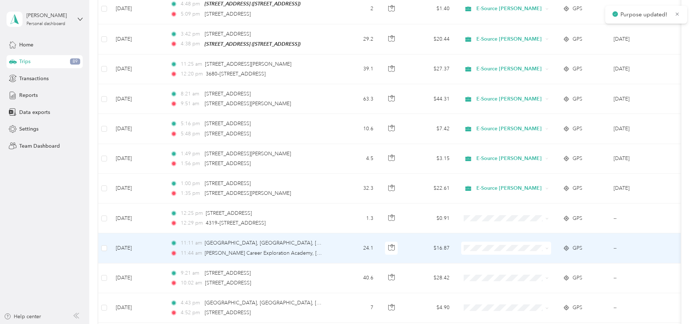
click at [542, 179] on li "E-Source [PERSON_NAME]" at bounding box center [555, 174] width 90 height 13
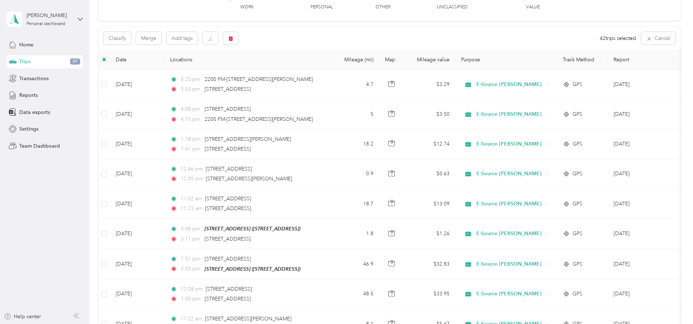
scroll to position [0, 0]
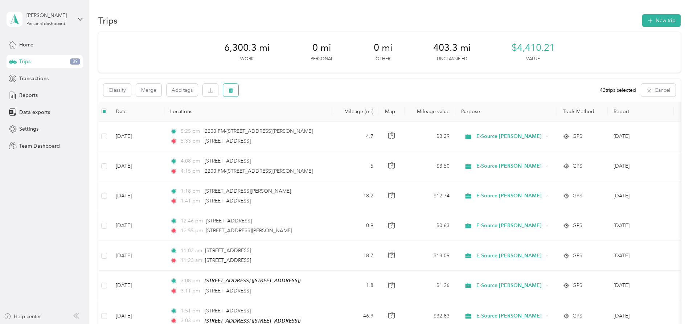
click at [233, 89] on icon "button" at bounding box center [230, 90] width 5 height 5
click at [334, 119] on button "Yes" at bounding box center [335, 121] width 14 height 12
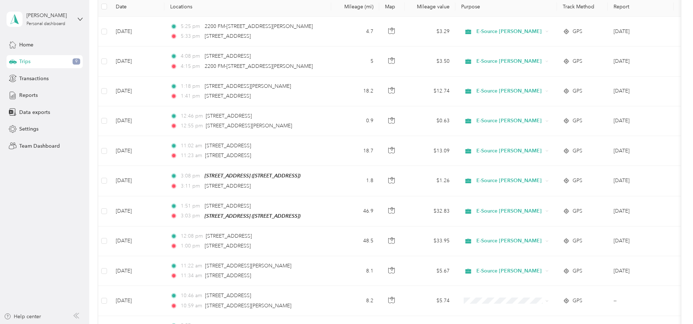
scroll to position [109, 0]
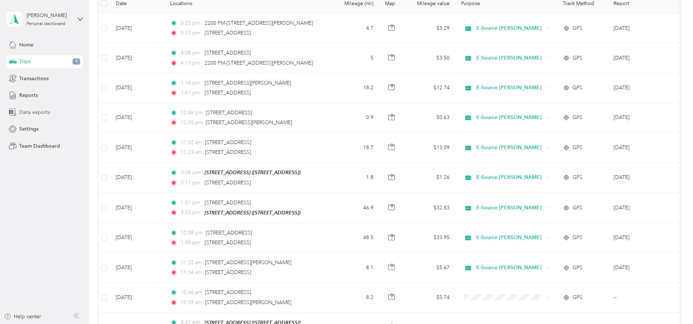
click at [41, 109] on span "Data exports" at bounding box center [34, 113] width 31 height 8
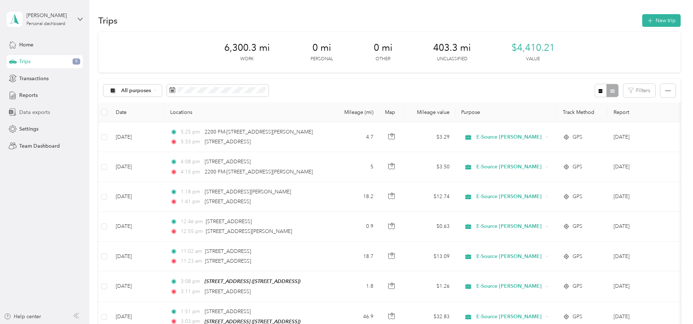
click at [36, 111] on span "Data exports" at bounding box center [34, 113] width 31 height 8
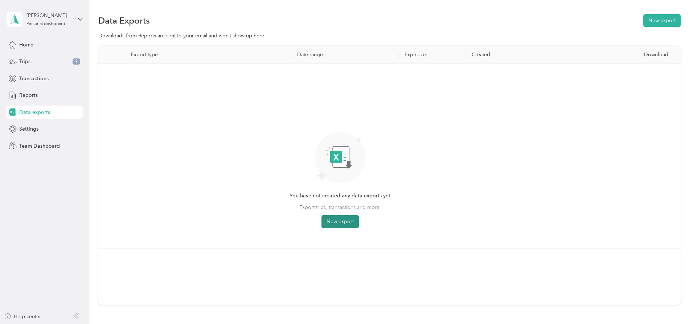
click at [359, 219] on button "New export" at bounding box center [340, 221] width 37 height 13
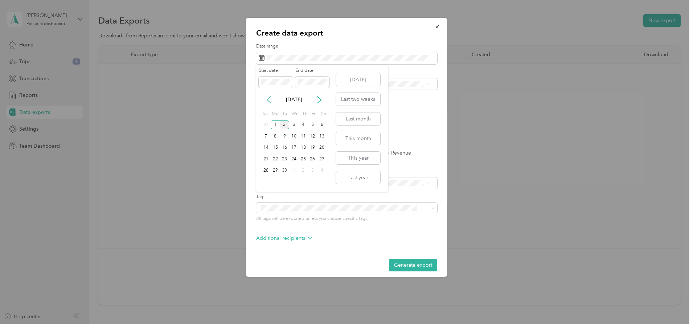
click at [271, 99] on icon at bounding box center [268, 99] width 7 height 7
click at [313, 124] on div "1" at bounding box center [312, 125] width 9 height 9
click at [269, 182] on div "31" at bounding box center [265, 182] width 9 height 9
click at [404, 263] on button "Generate export" at bounding box center [413, 265] width 48 height 13
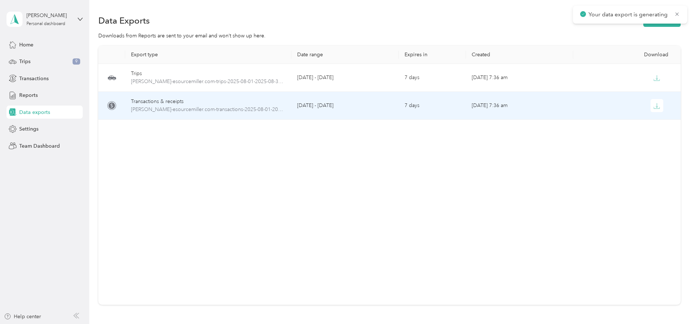
click at [211, 105] on div "Transactions & receipts" at bounding box center [208, 102] width 155 height 8
click at [654, 103] on icon "button" at bounding box center [657, 106] width 7 height 7
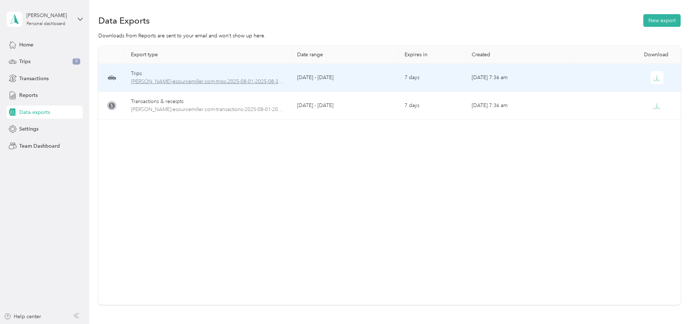
click at [208, 83] on span "[PERSON_NAME]-esourcemiller.com-trips-2025-08-01-2025-08-31.xlsx" at bounding box center [208, 82] width 155 height 8
click at [654, 75] on icon "button" at bounding box center [657, 78] width 7 height 7
